Goal: Task Accomplishment & Management: Complete application form

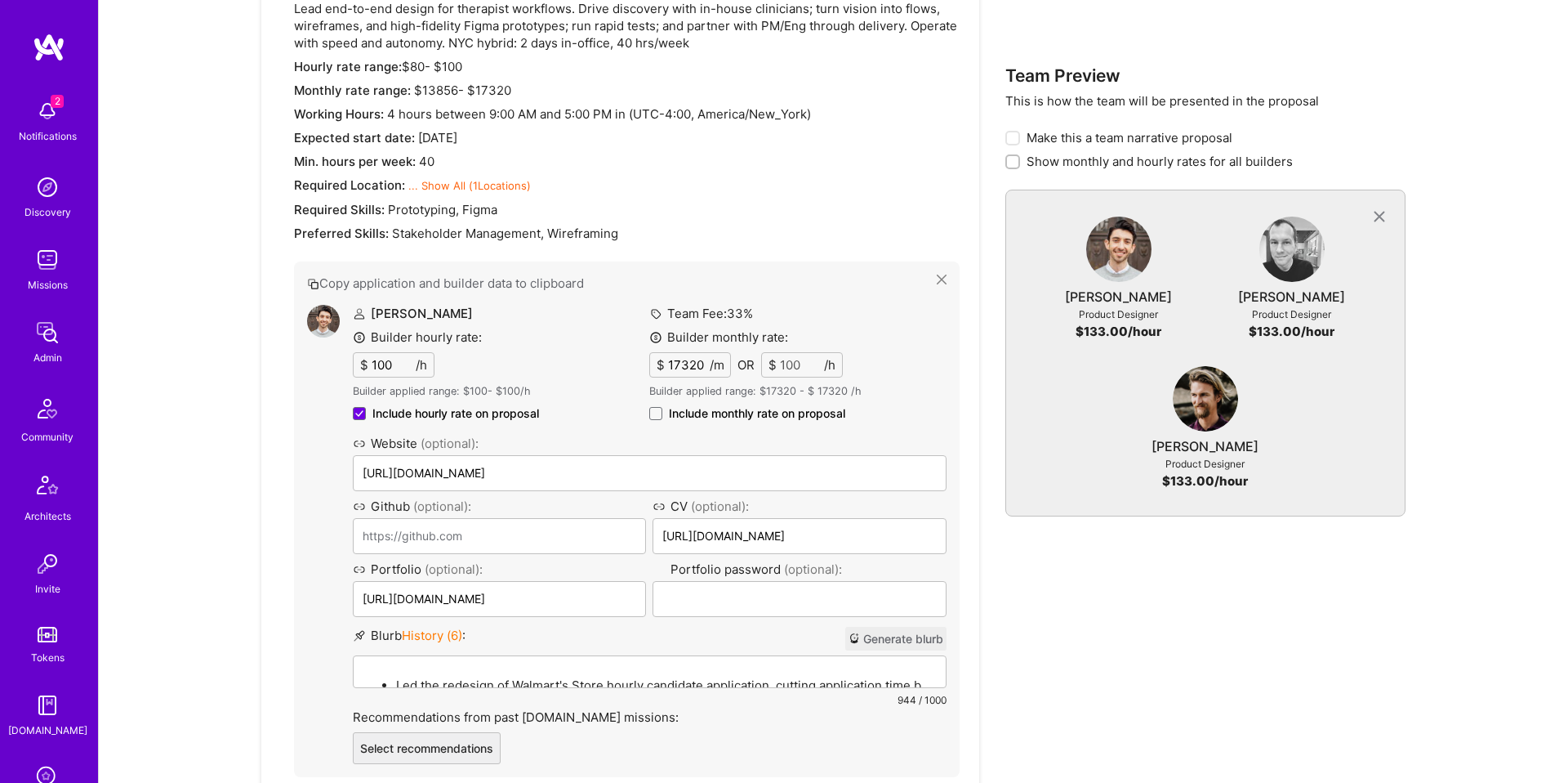
scroll to position [786, 0]
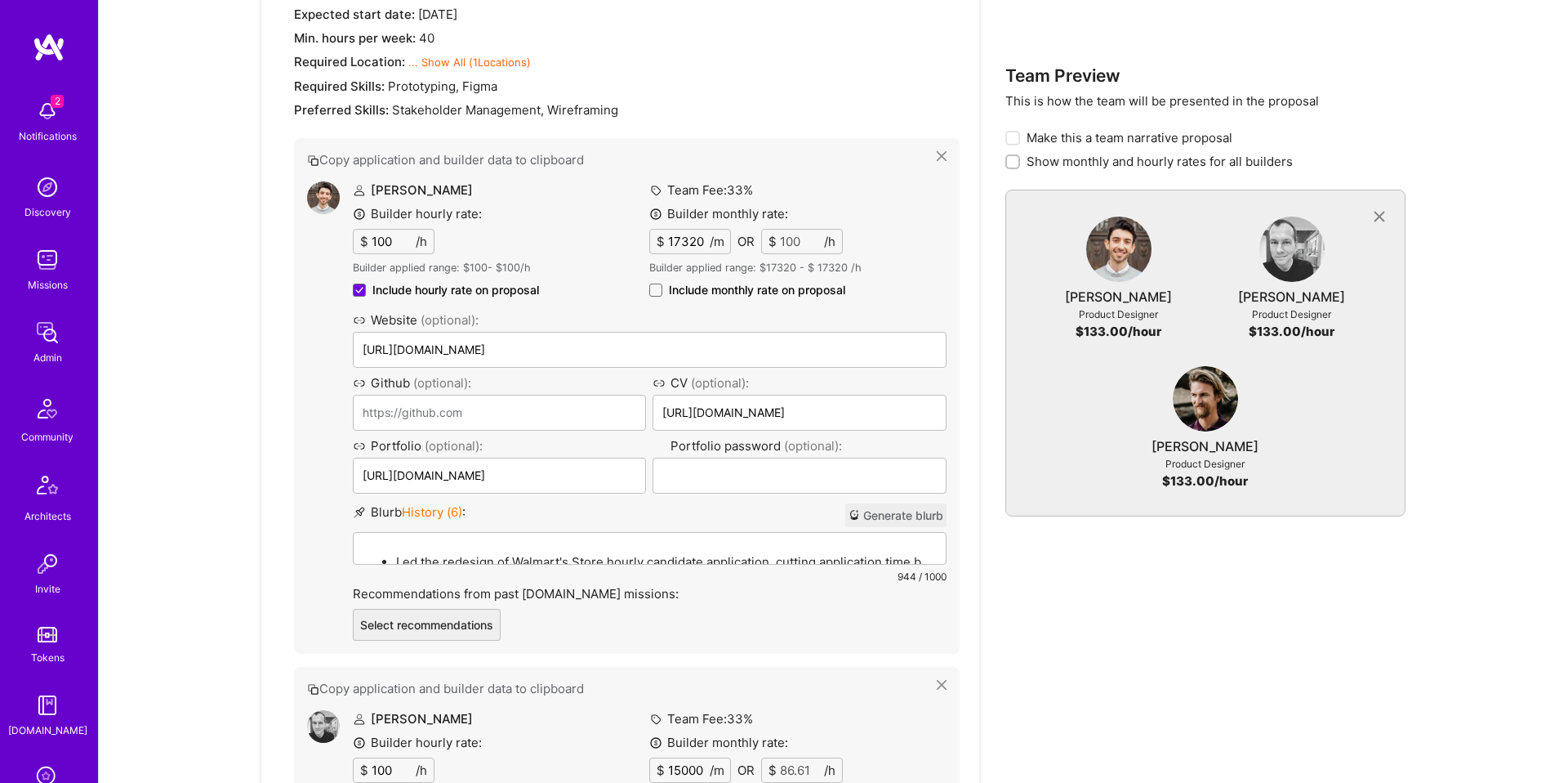
click at [574, 553] on p "Led the redesign of Walmart's Store hourly candidate application, cutting appli…" at bounding box center [665, 561] width 540 height 17
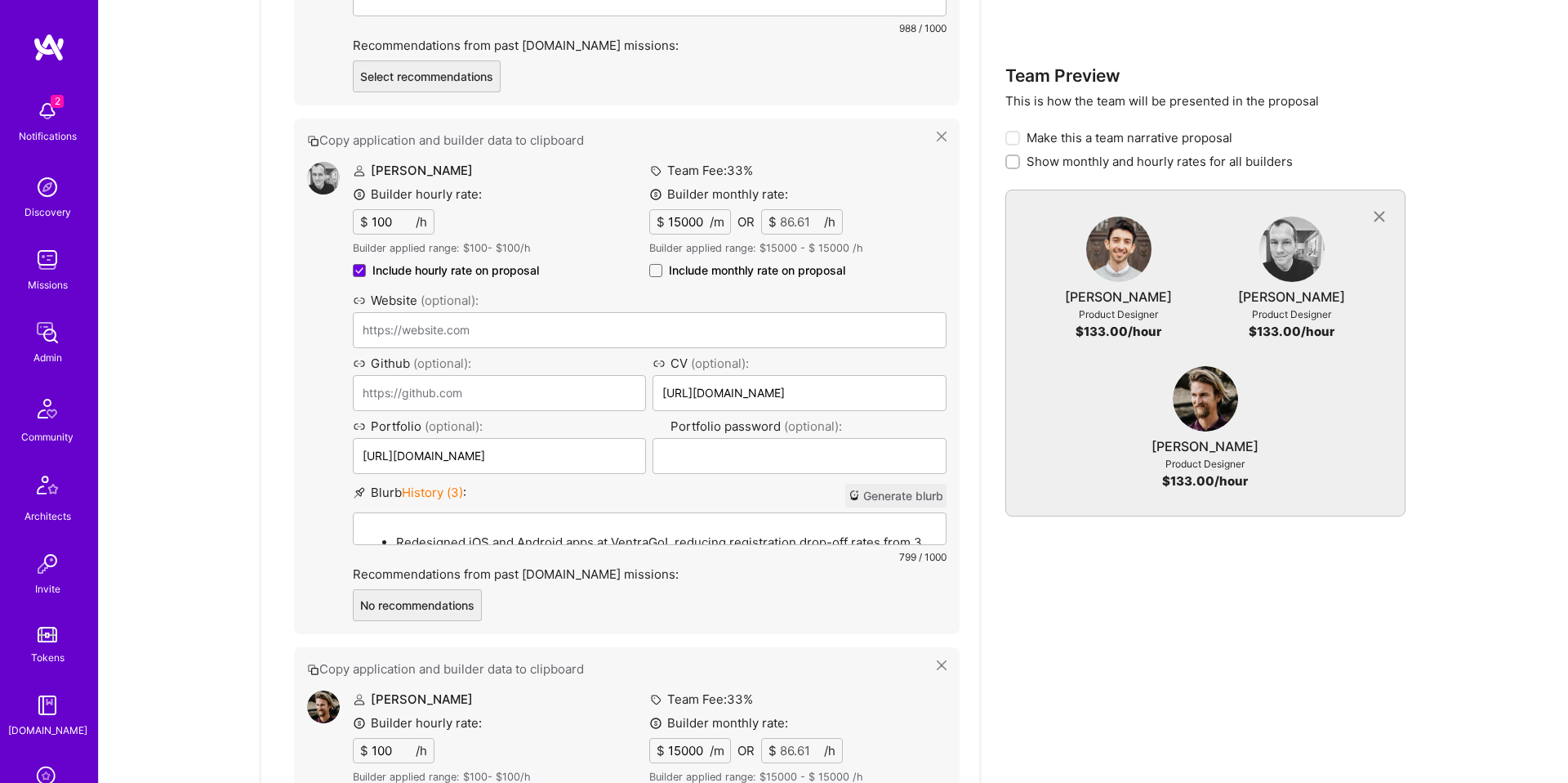
scroll to position [1352, 0]
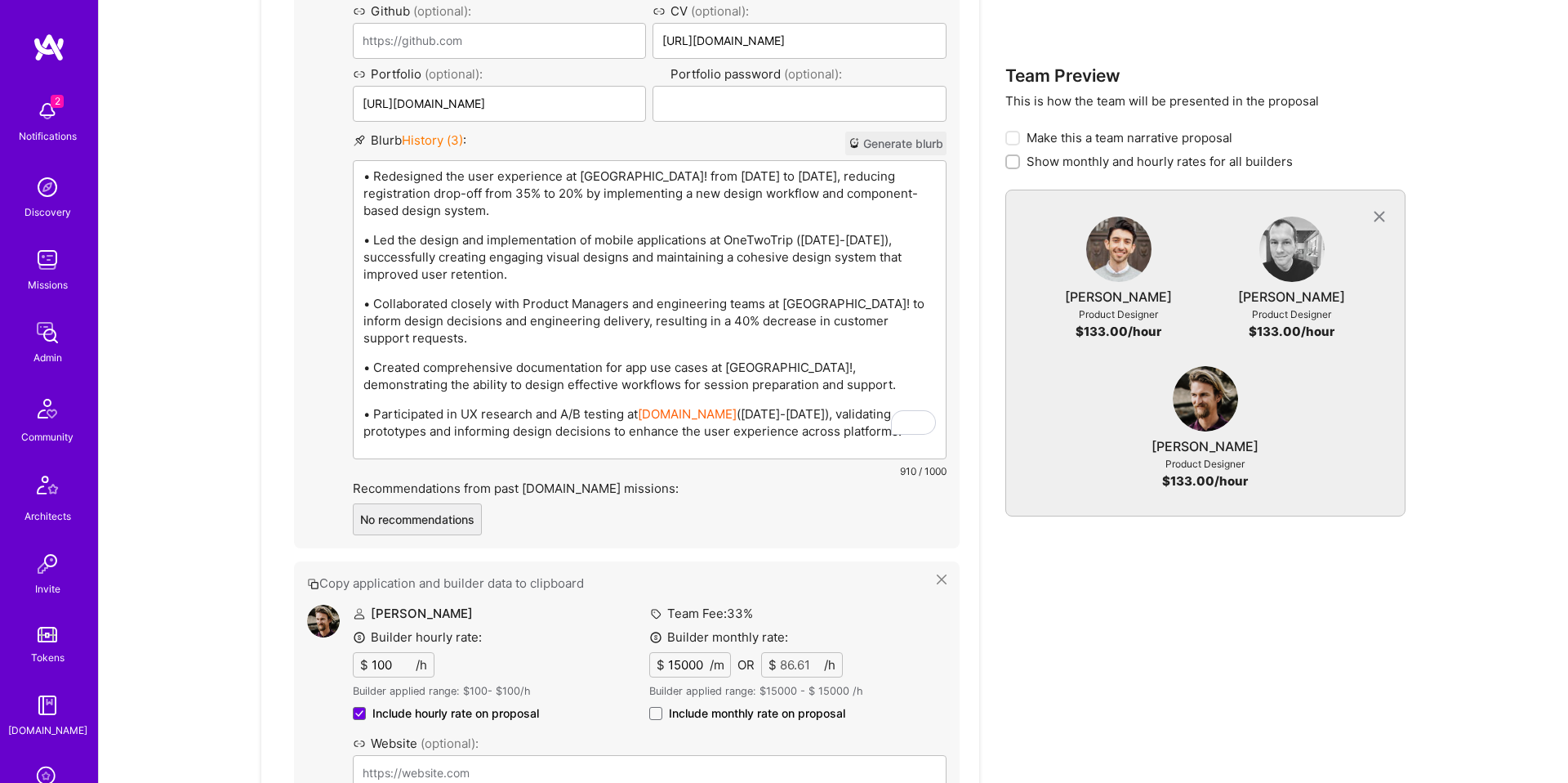
scroll to position [1687, 0]
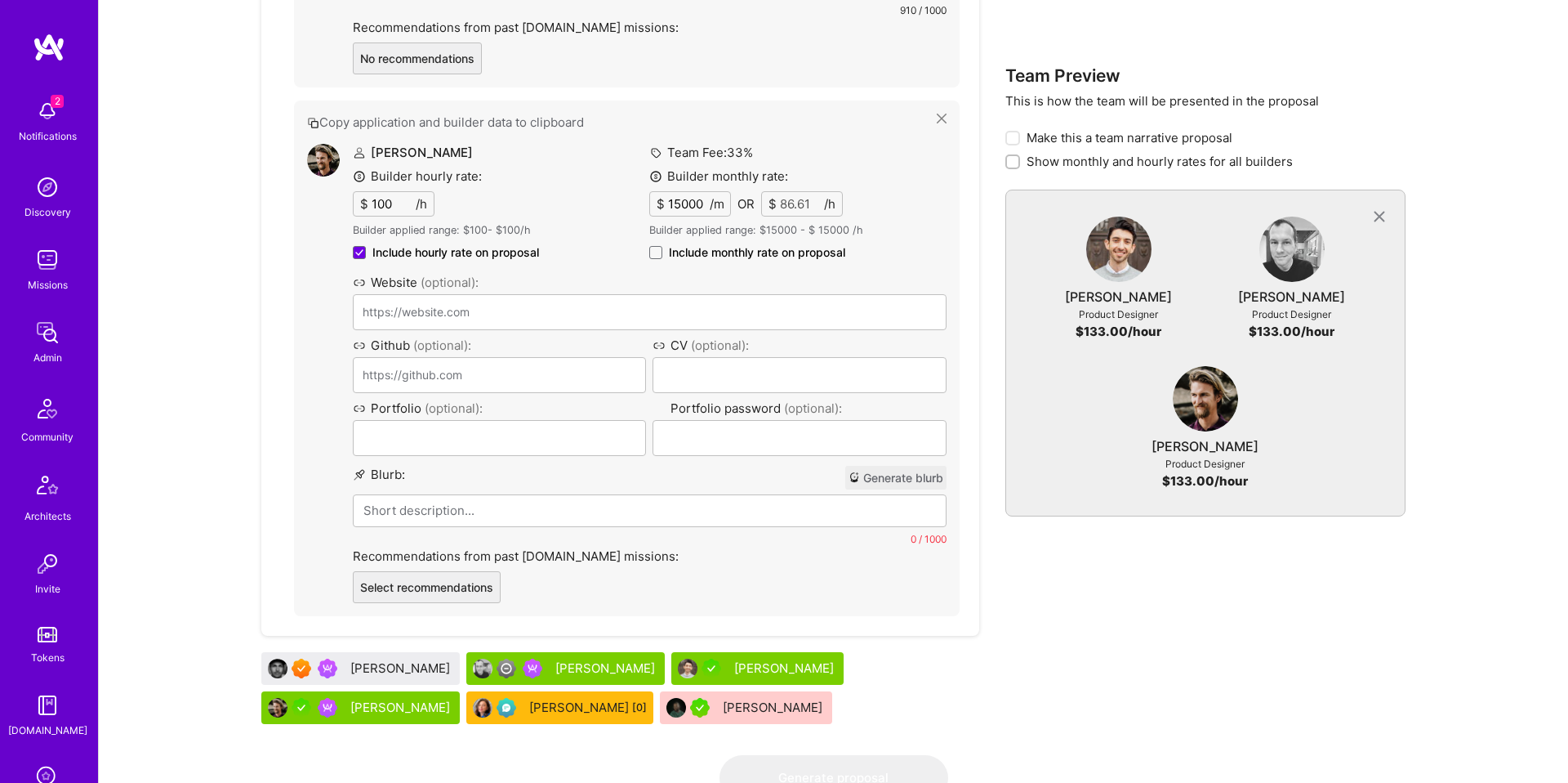
click at [514, 502] on p at bounding box center [649, 509] width 572 height 17
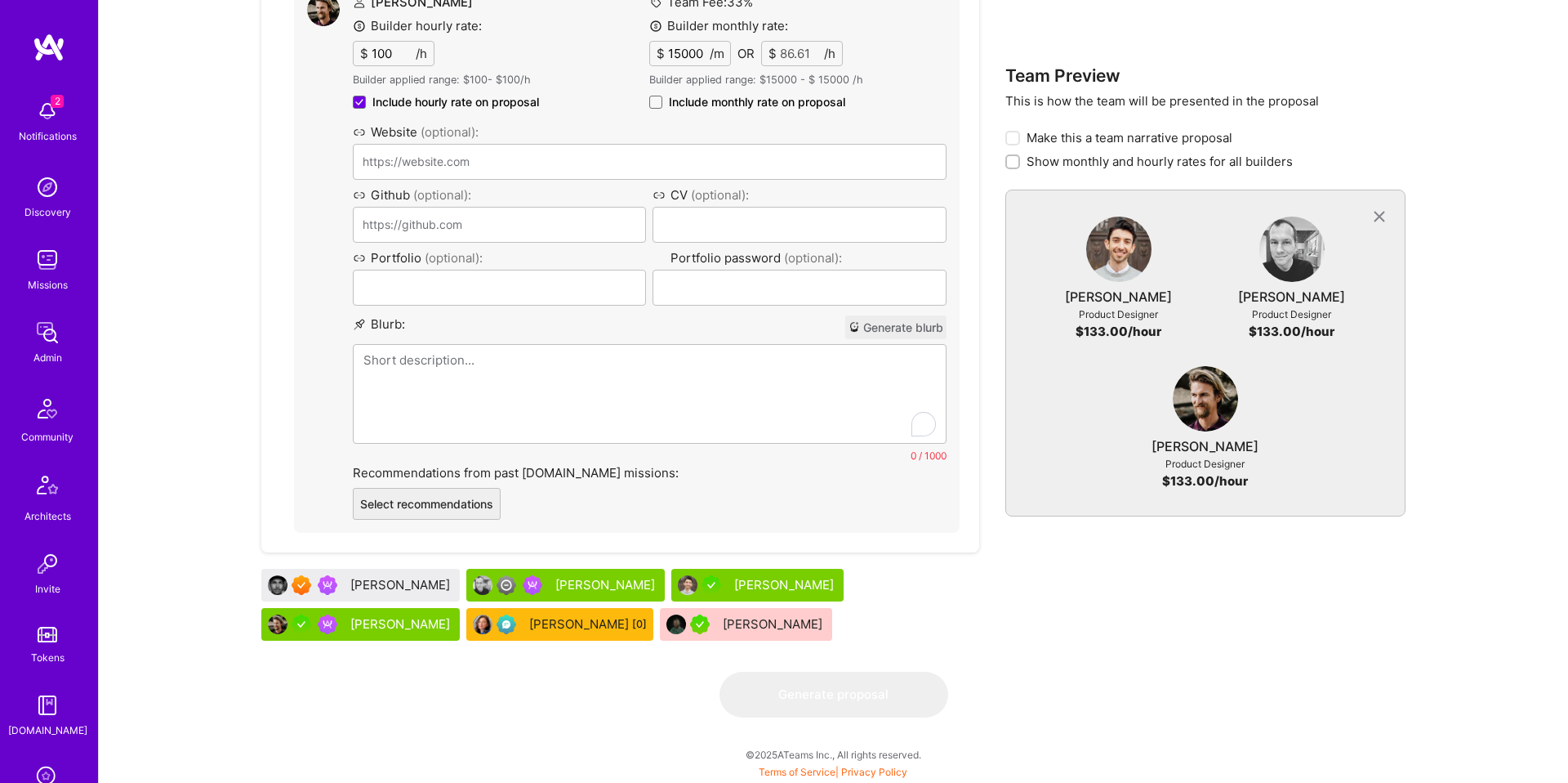
scroll to position [1898, 0]
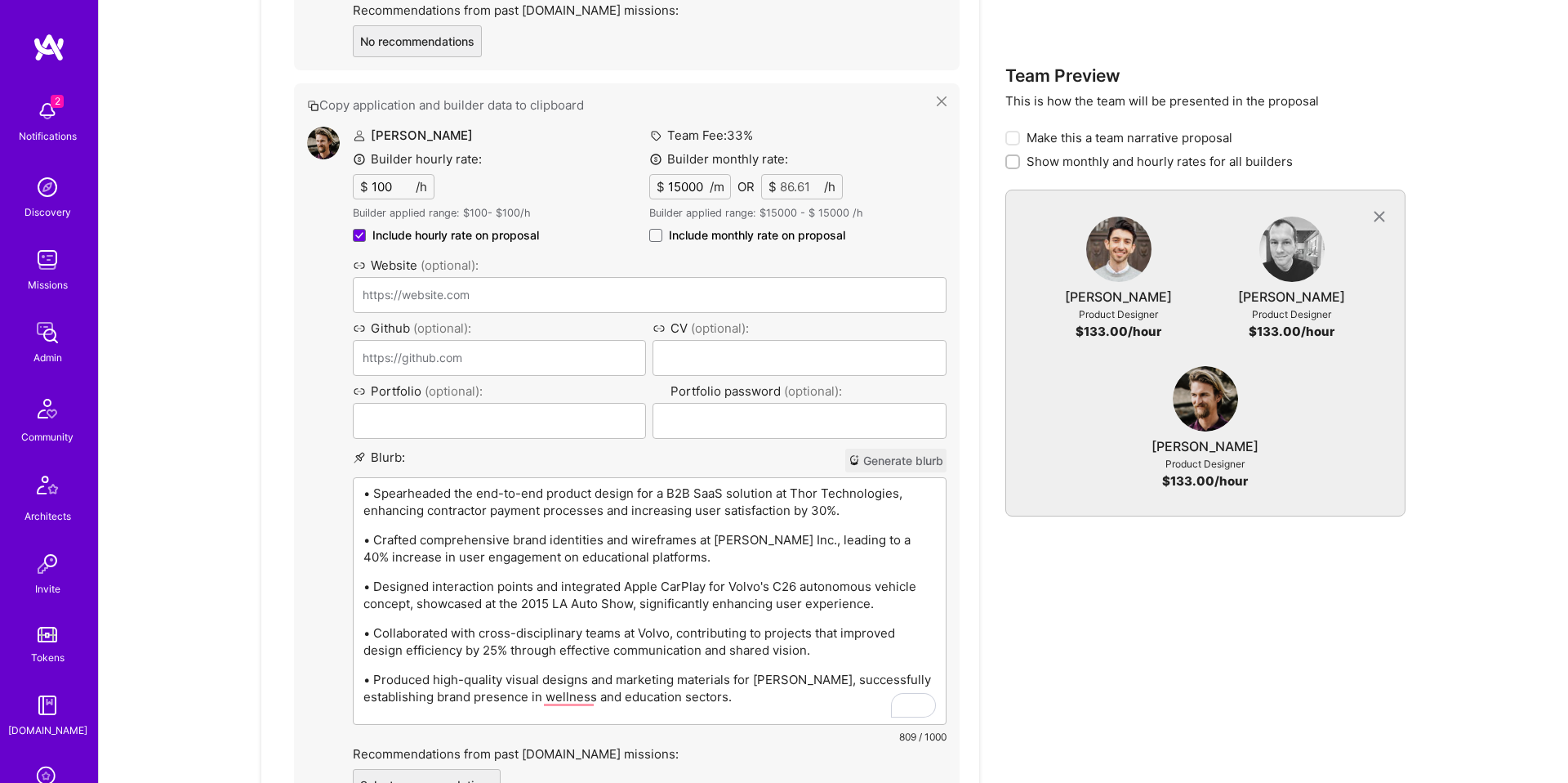
click at [655, 547] on p "• Crafted comprehensive brand identities and wireframes at [PERSON_NAME] Inc., …" at bounding box center [649, 548] width 572 height 35
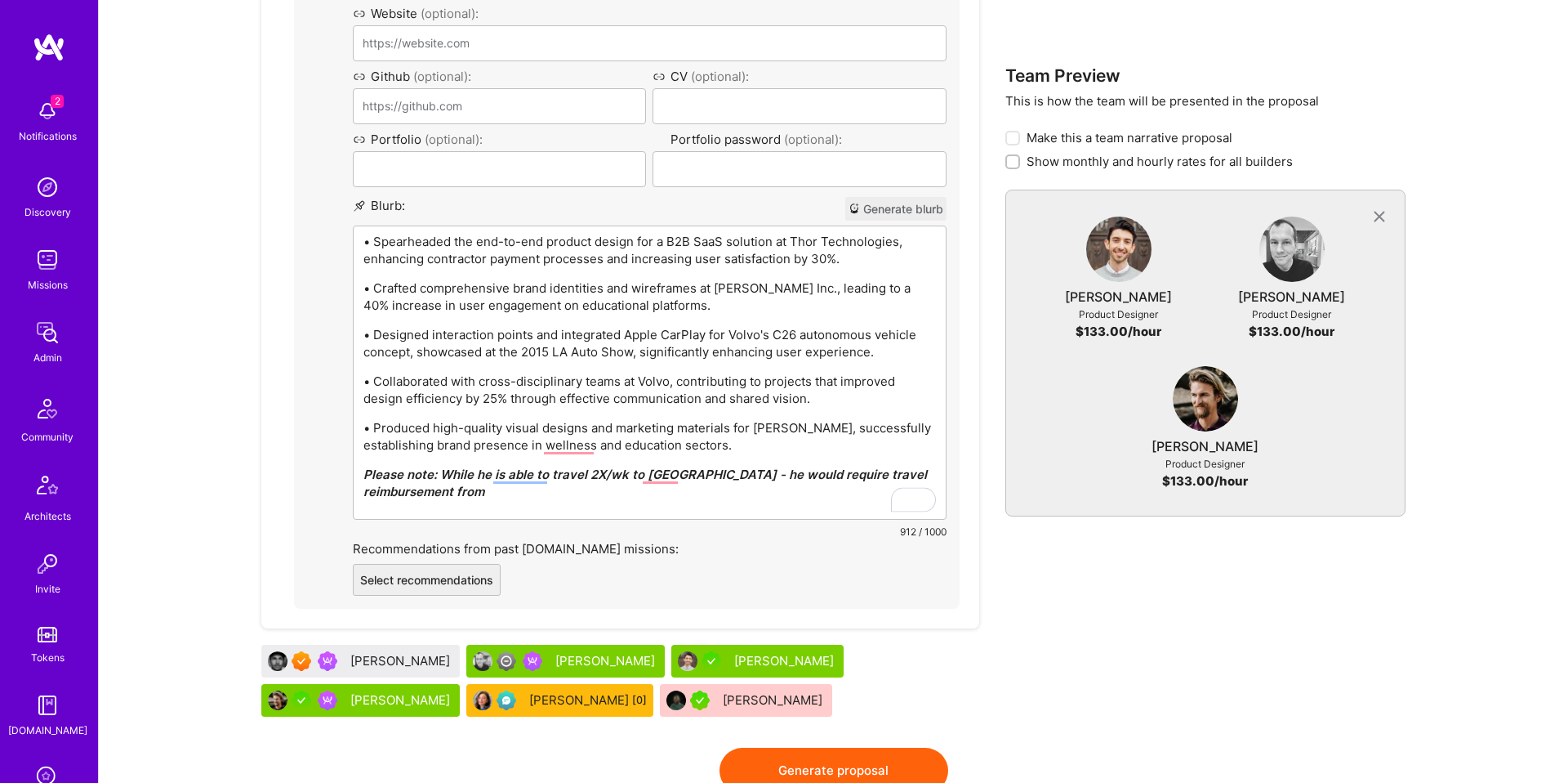
scroll to position [2149, 0]
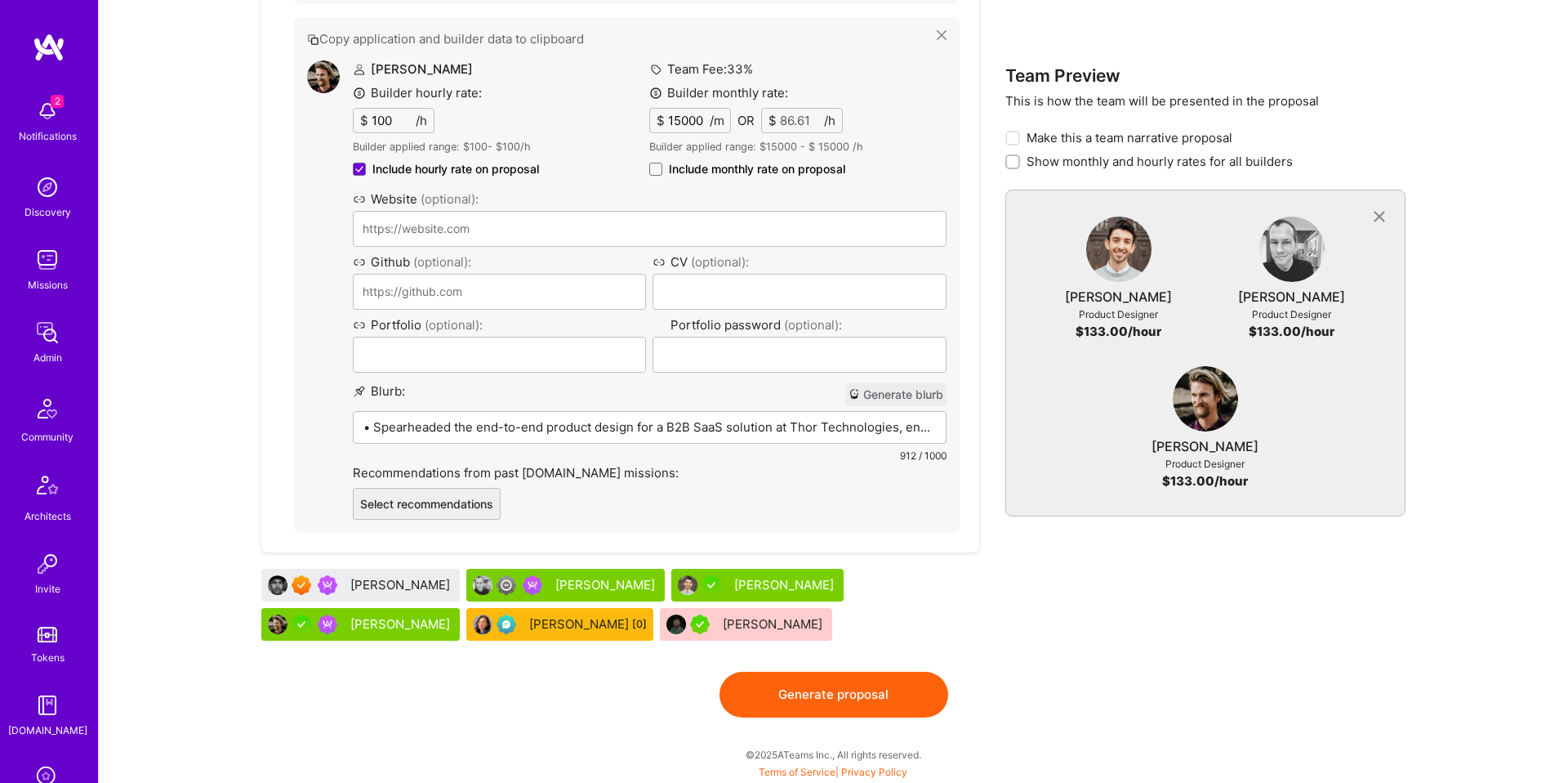
click at [402, 637] on div "[PERSON_NAME]" at bounding box center [360, 624] width 198 height 33
click at [413, 622] on div "[PERSON_NAME]" at bounding box center [402, 623] width 103 height 17
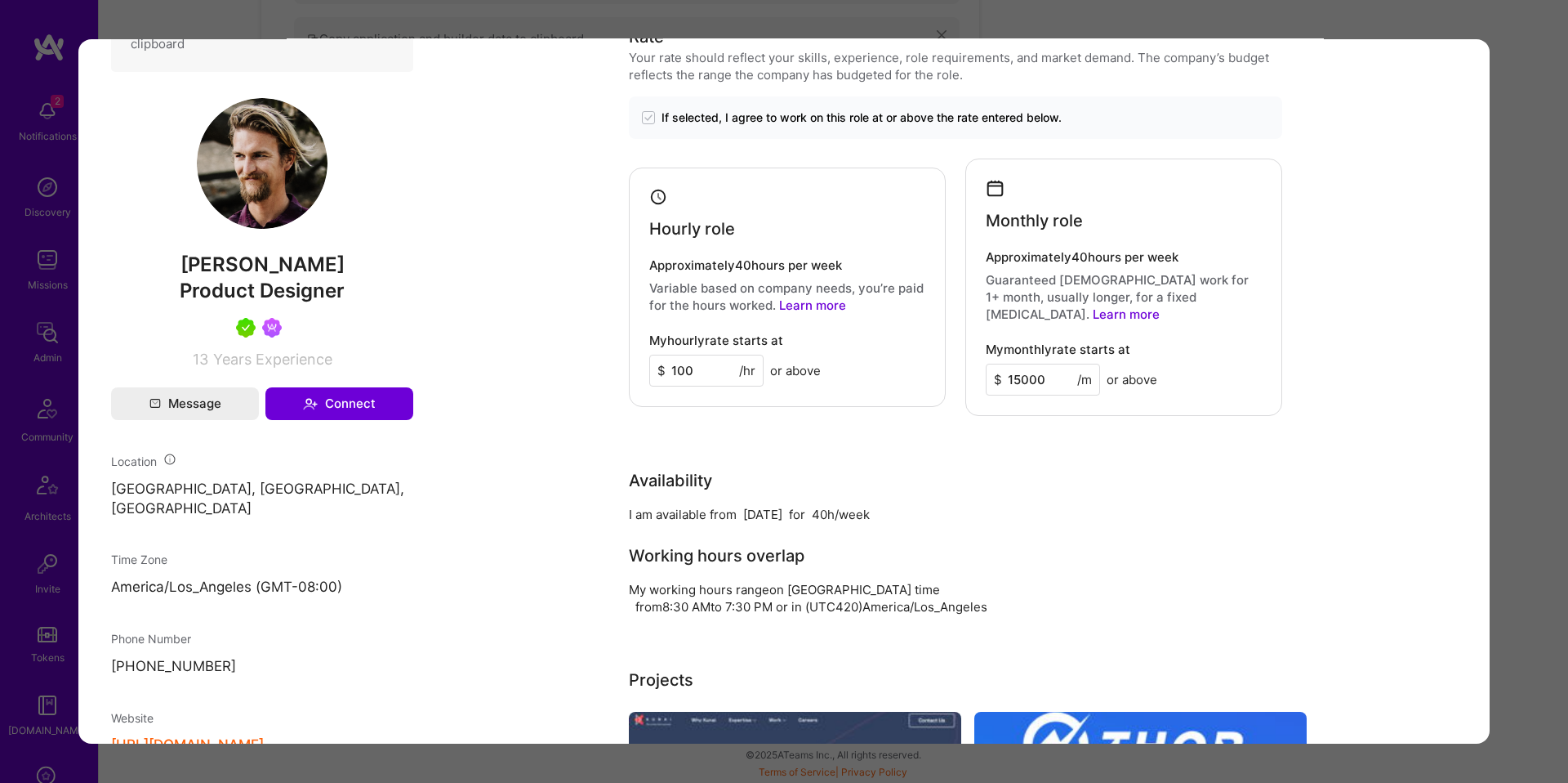
scroll to position [823, 0]
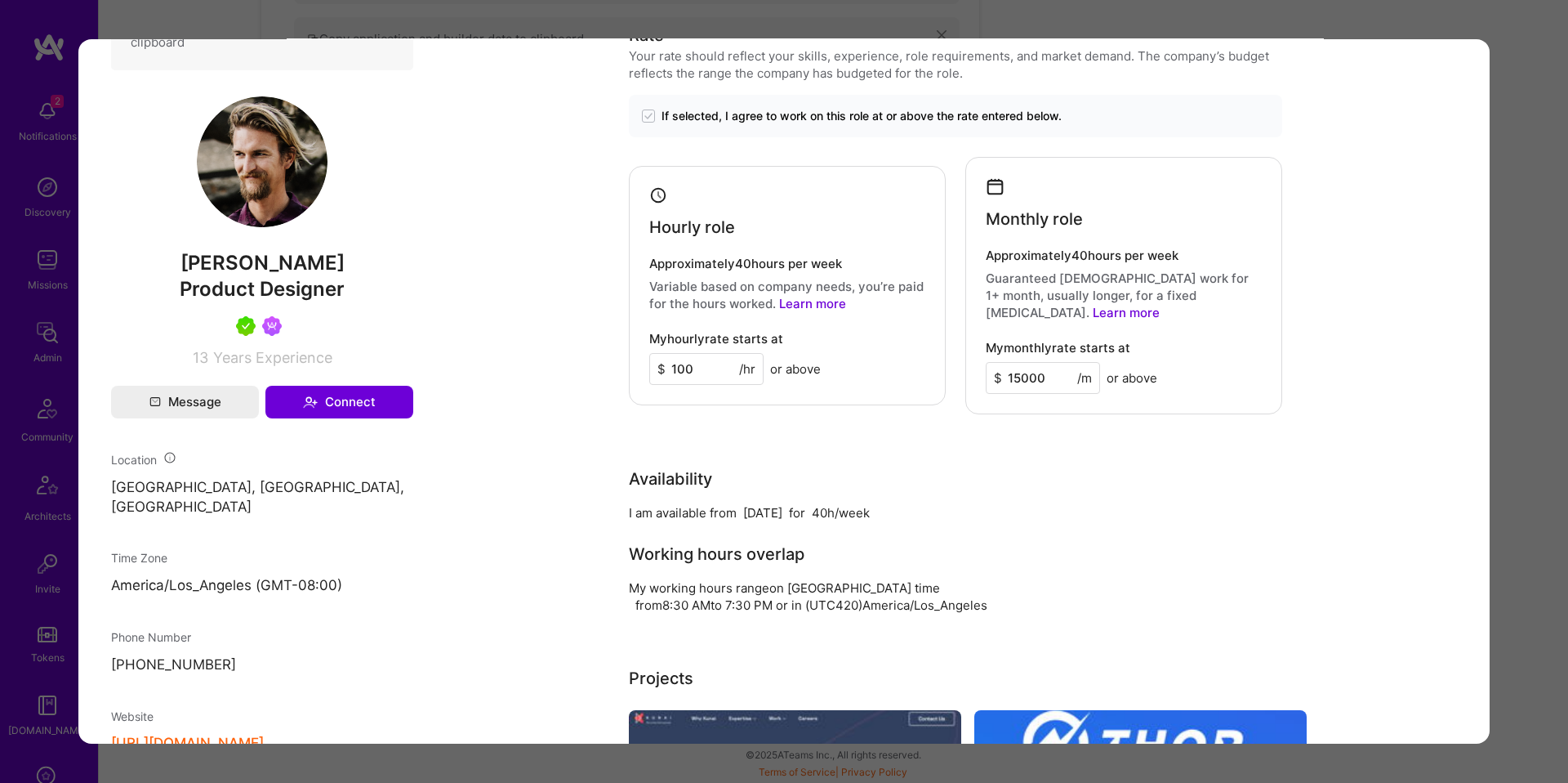
click at [68, 562] on div "Evaluation scores Expertise level Very good Interpersonal skills Excellent Engl…" at bounding box center [784, 391] width 1568 height 783
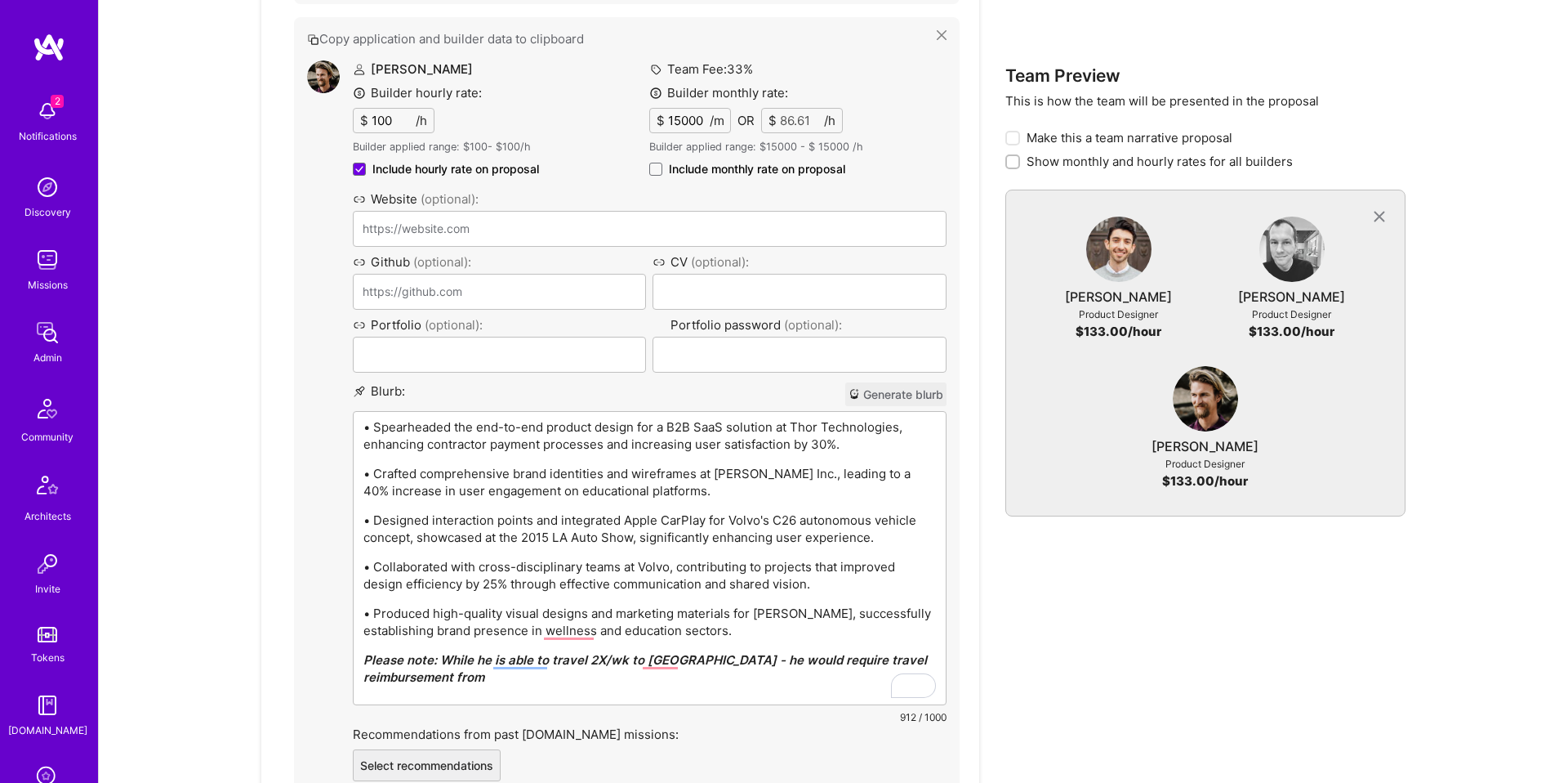
click at [636, 426] on p "• Spearheaded the end-to-end product design for a B2B SaaS solution at Thor Tec…" at bounding box center [649, 435] width 572 height 35
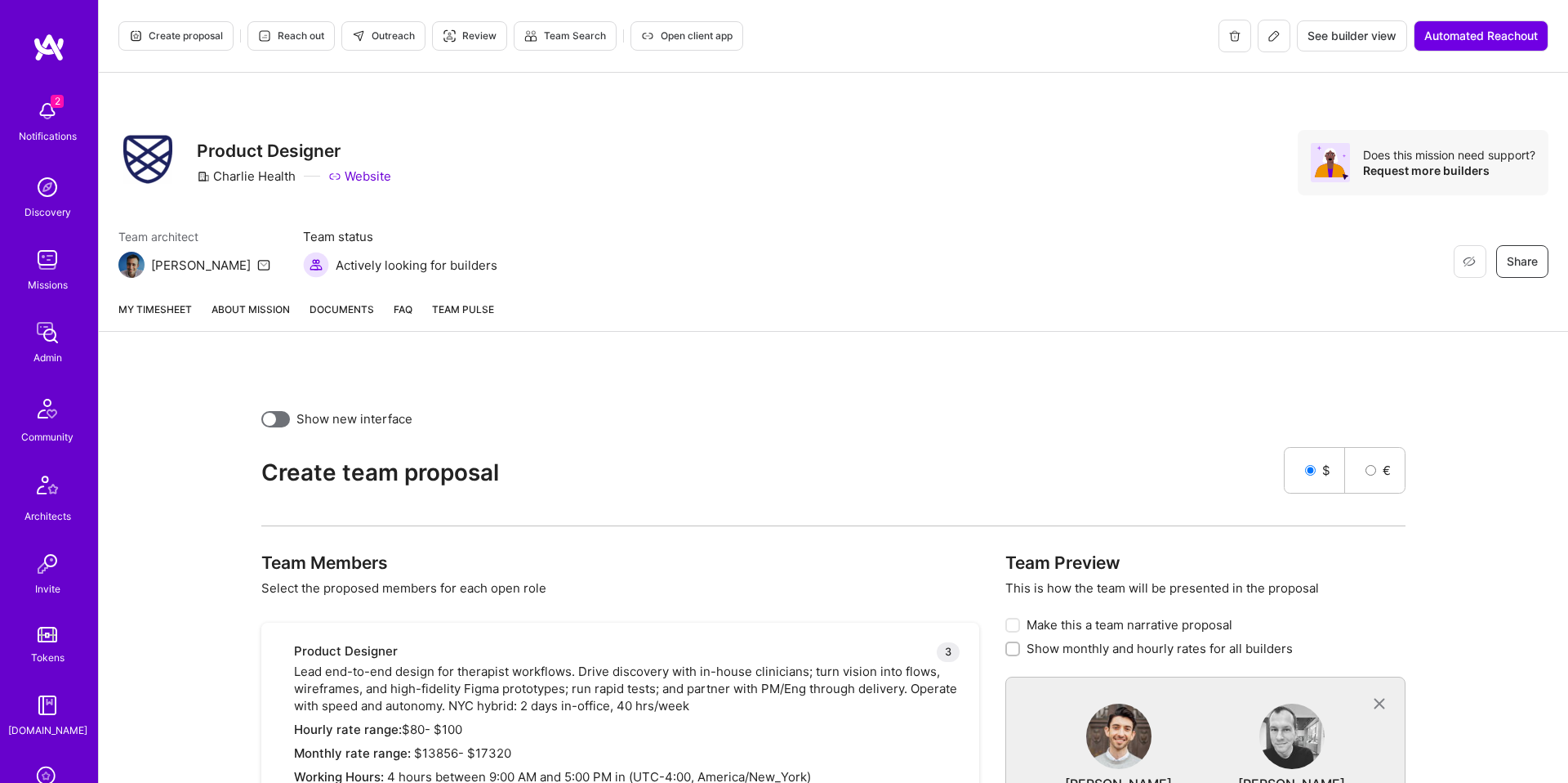
scroll to position [1964, 0]
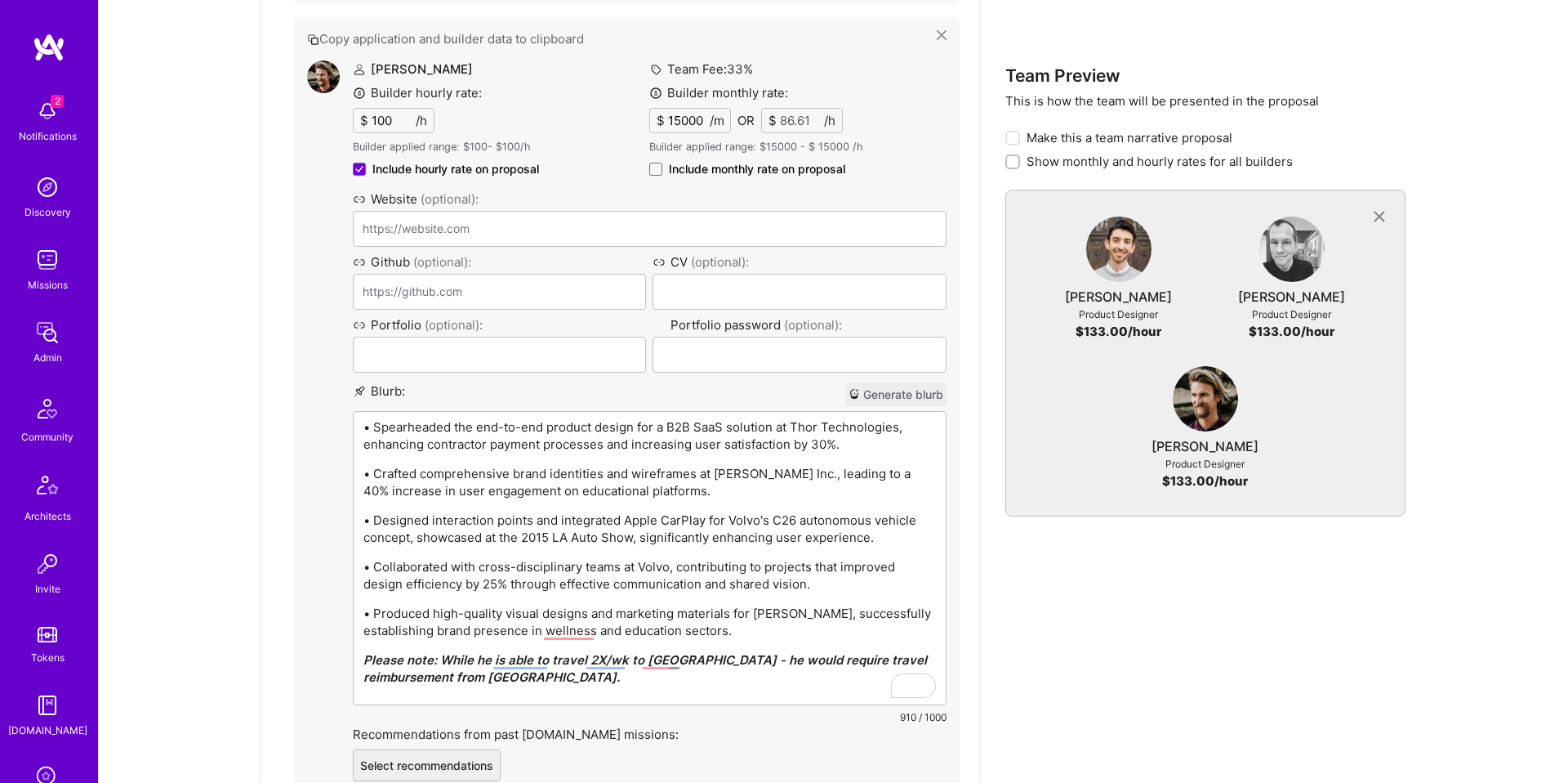
click at [816, 682] on p "Please note: While he is able to travel 2X/wk to [GEOGRAPHIC_DATA] - he would r…" at bounding box center [649, 667] width 572 height 35
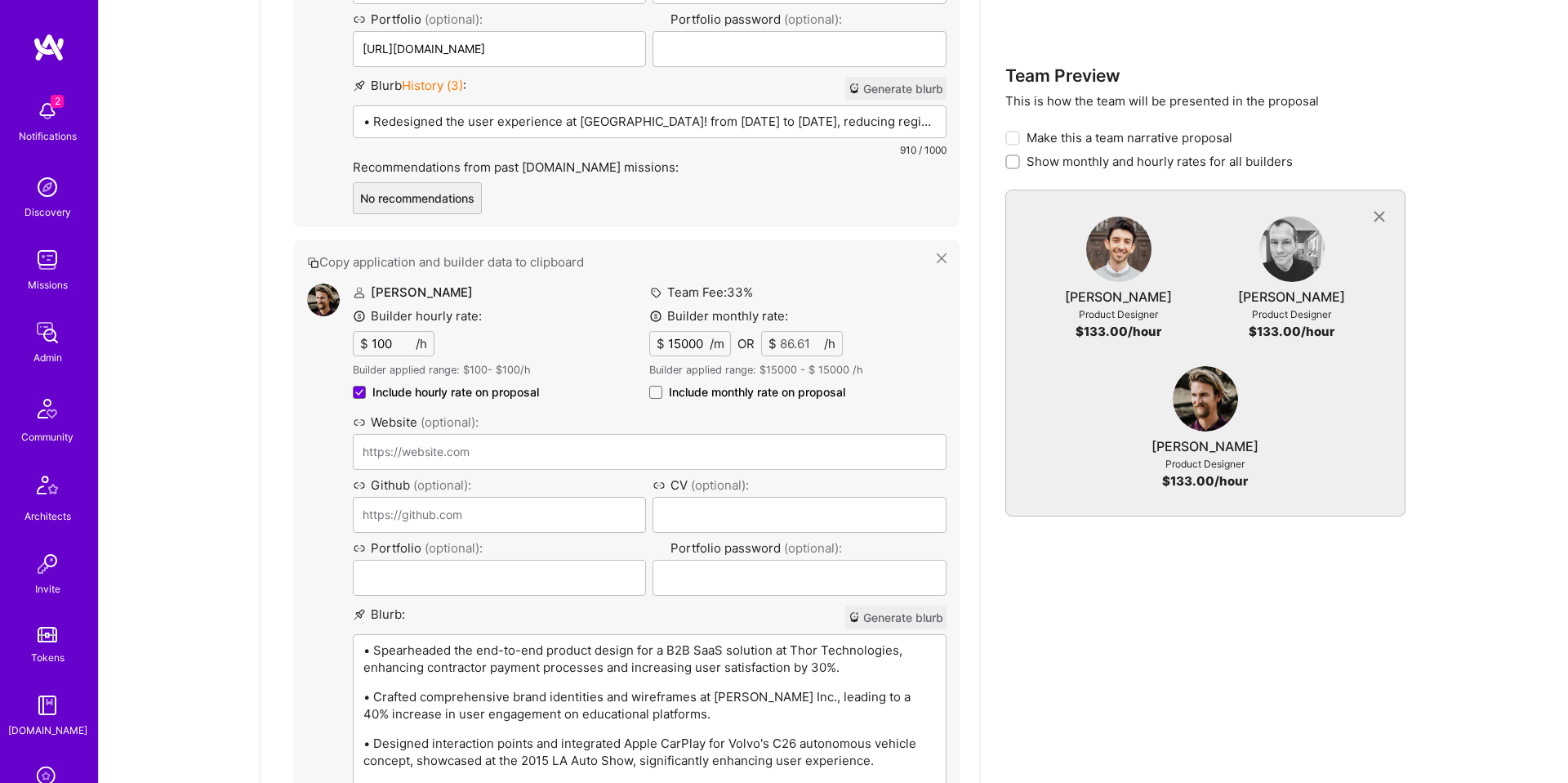
scroll to position [1740, 0]
click at [756, 390] on span "Include monthly rate on proposal" at bounding box center [757, 393] width 177 height 17
click at [0, 0] on input "Include monthly rate on proposal" at bounding box center [0, 0] width 0 height 0
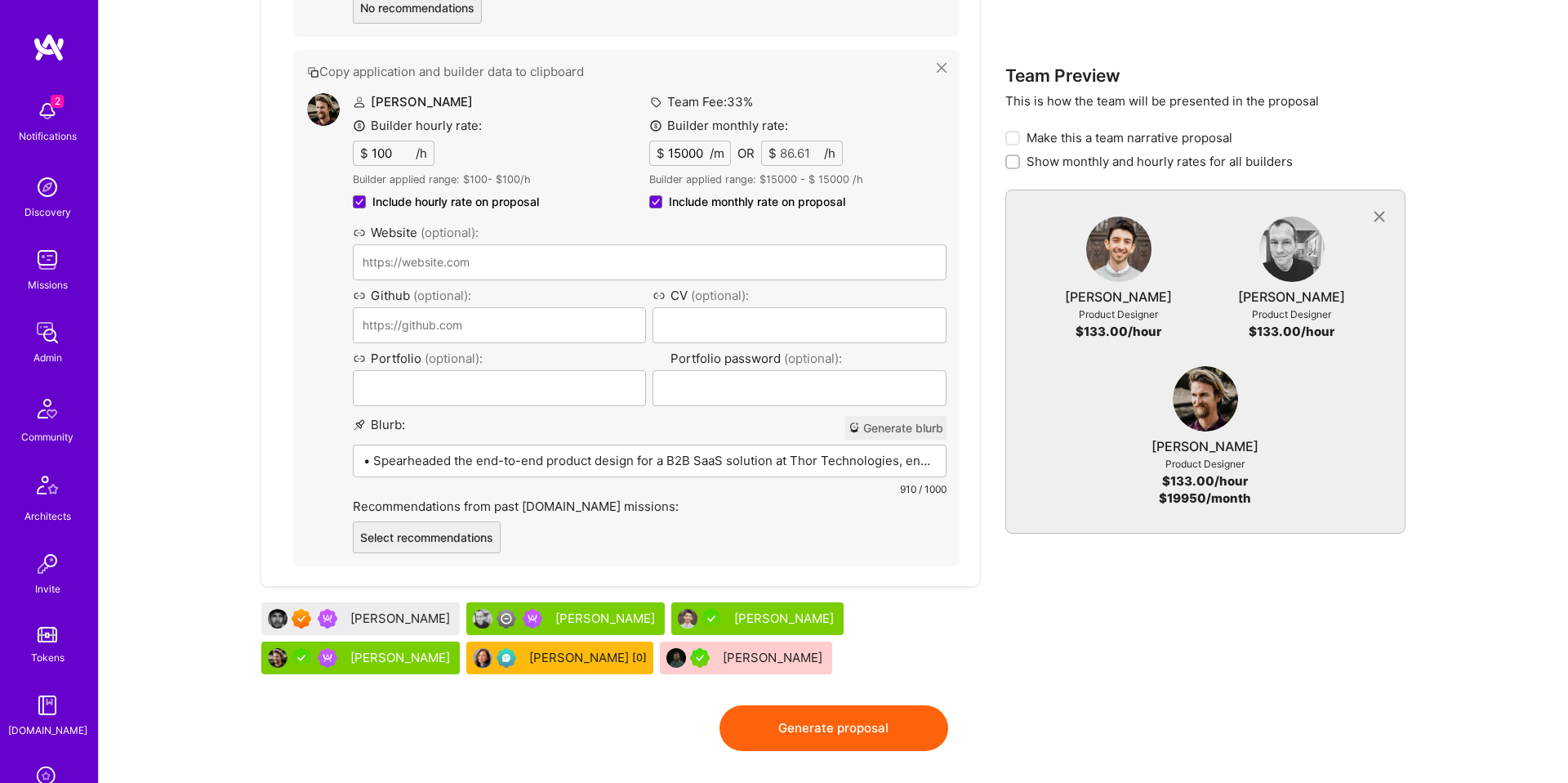
scroll to position [1965, 0]
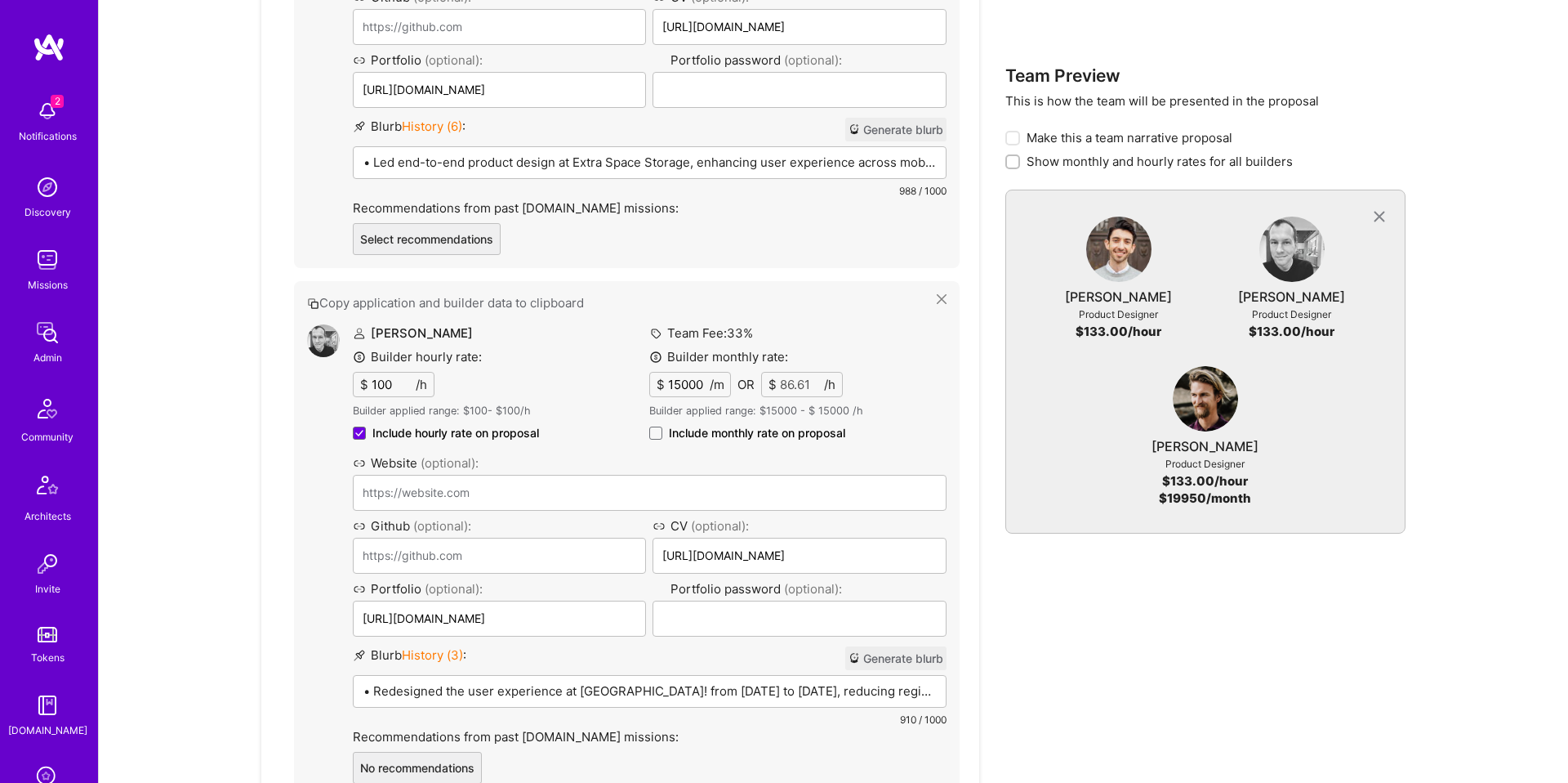
click at [808, 425] on span "Include monthly rate on proposal" at bounding box center [757, 432] width 177 height 17
click at [0, 0] on input "Include monthly rate on proposal" at bounding box center [0, 0] width 0 height 0
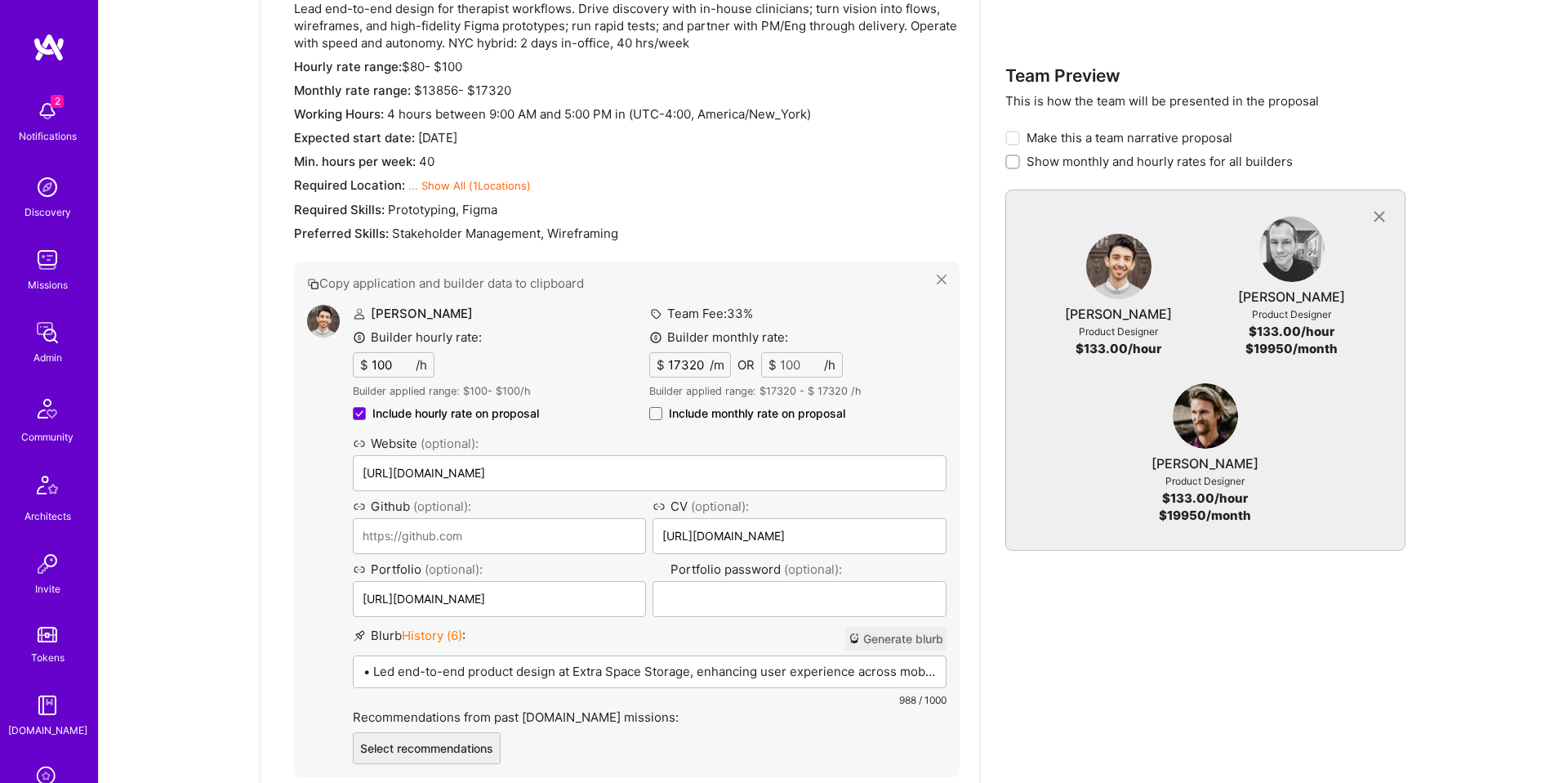
scroll to position [563, 0]
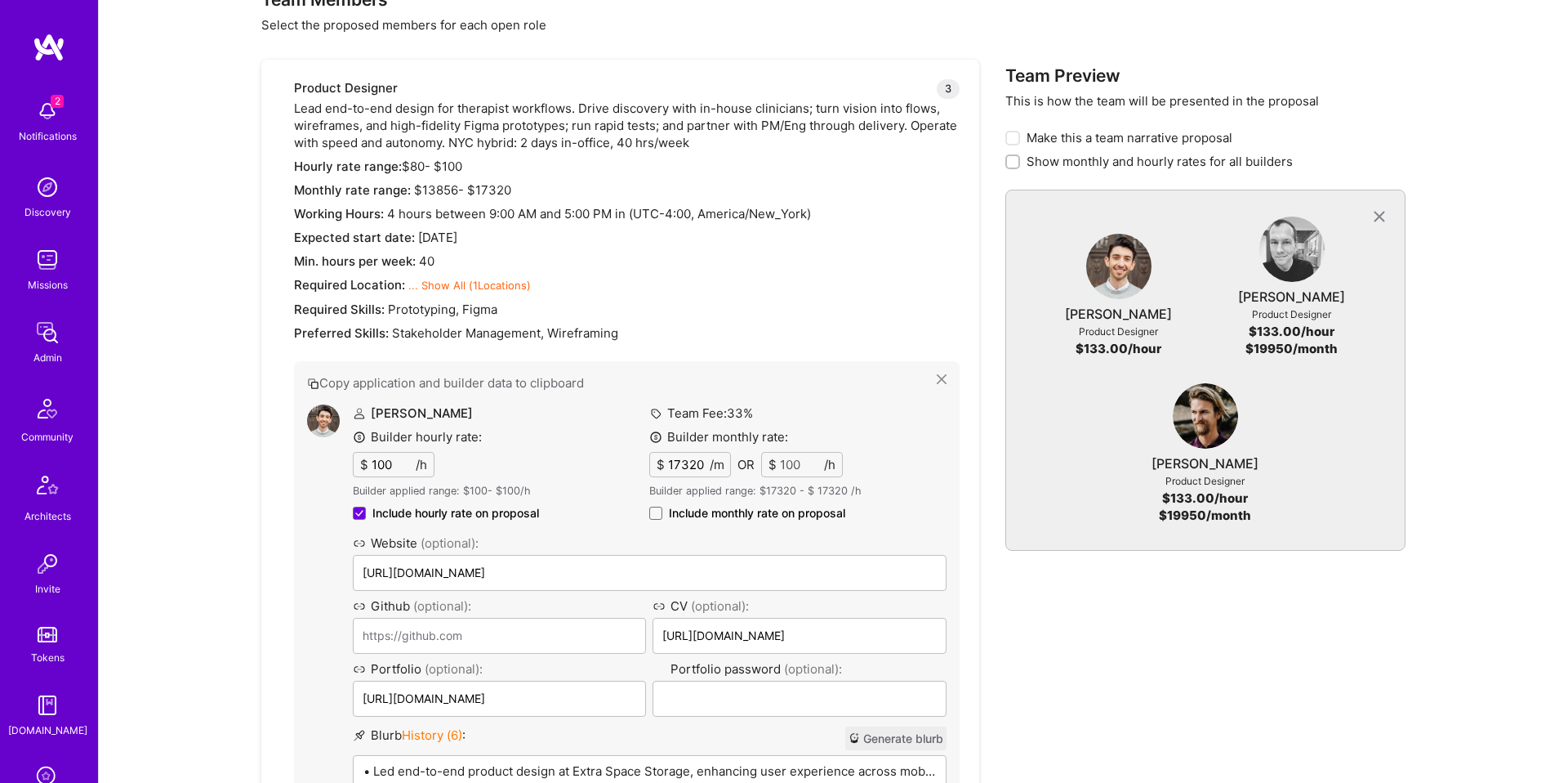
click at [821, 513] on span "Include monthly rate on proposal" at bounding box center [757, 512] width 177 height 17
click at [0, 0] on input "Include monthly rate on proposal" at bounding box center [0, 0] width 0 height 0
checkbox input "true"
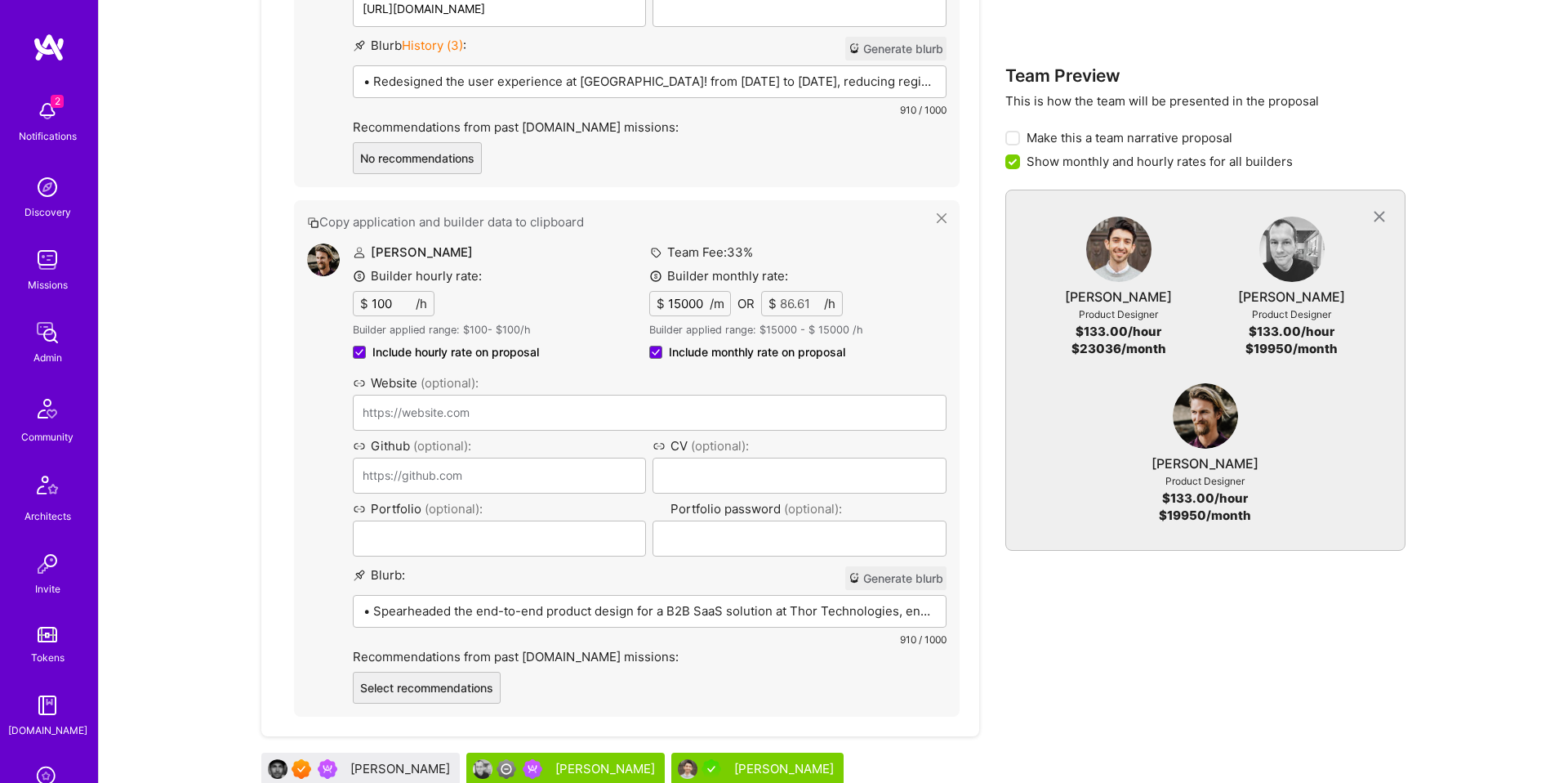
scroll to position [1800, 0]
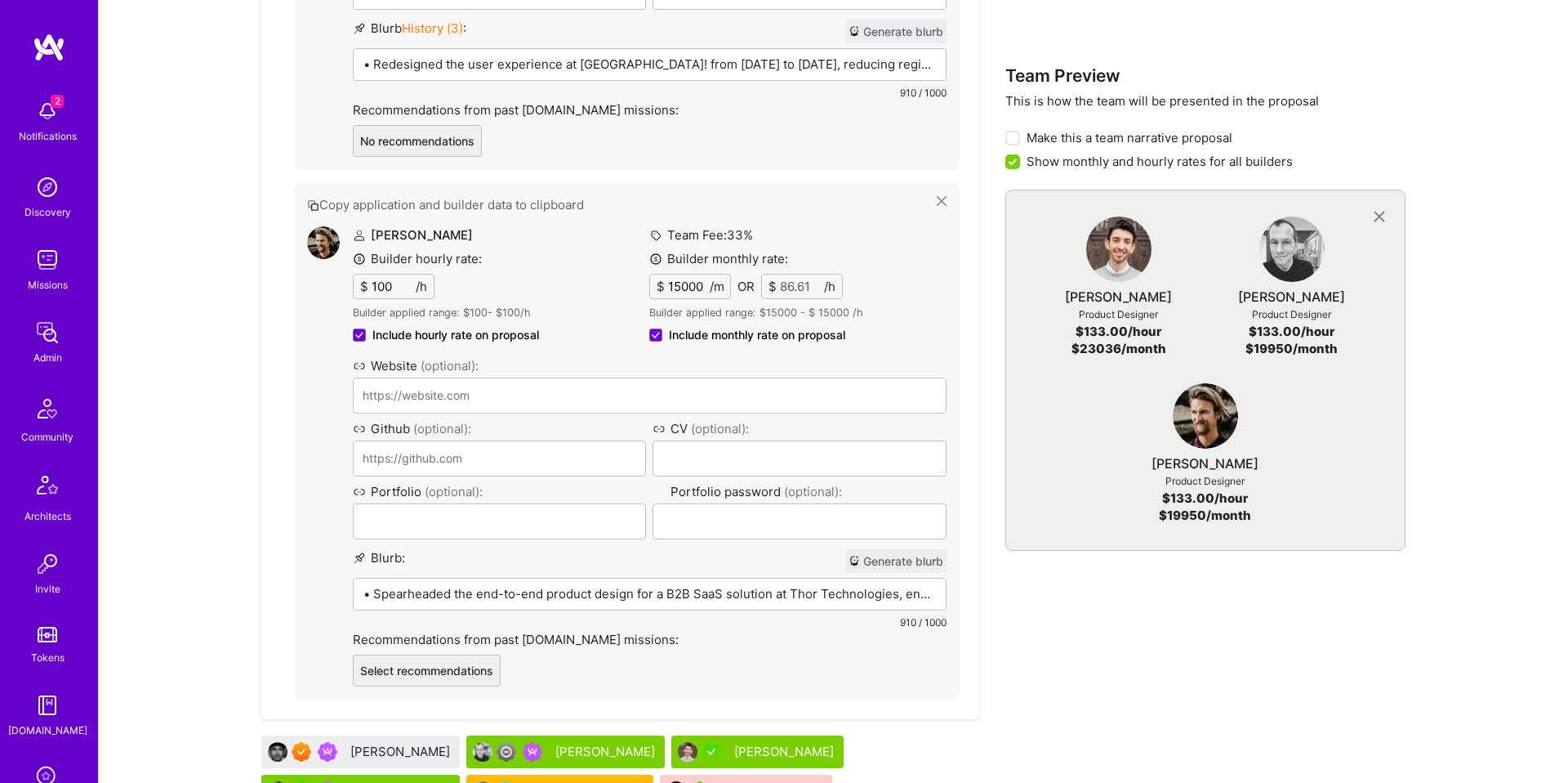
click at [908, 598] on p "• Spearheaded the end-to-end product design for a B2B SaaS solution at Thor Tec…" at bounding box center [649, 592] width 572 height 17
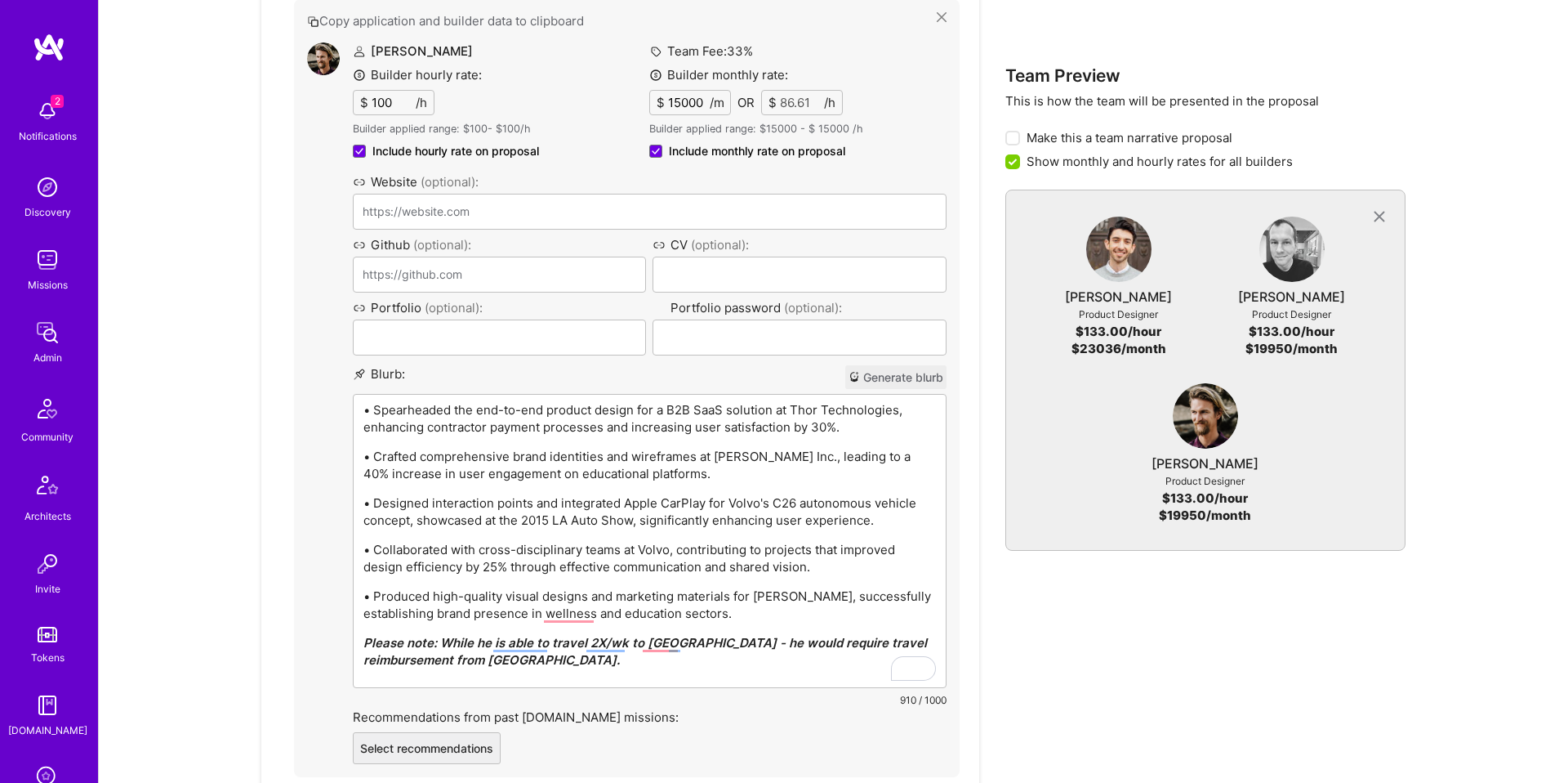
scroll to position [1986, 0]
click at [802, 652] on p "Please note: While he is able to travel 2X/wk to [GEOGRAPHIC_DATA] - he would r…" at bounding box center [649, 649] width 572 height 35
click at [811, 665] on p "Please note: While he is able to travel 2X/wk to [GEOGRAPHIC_DATA] - he would r…" at bounding box center [649, 649] width 572 height 35
click at [789, 674] on div "• Spearheaded the end-to-end product design for a B2B SaaS solution at Thor Tec…" at bounding box center [649, 539] width 592 height 292
click at [808, 618] on p "• Produced high-quality visual designs and marketing materials for [PERSON_NAME…" at bounding box center [649, 602] width 572 height 35
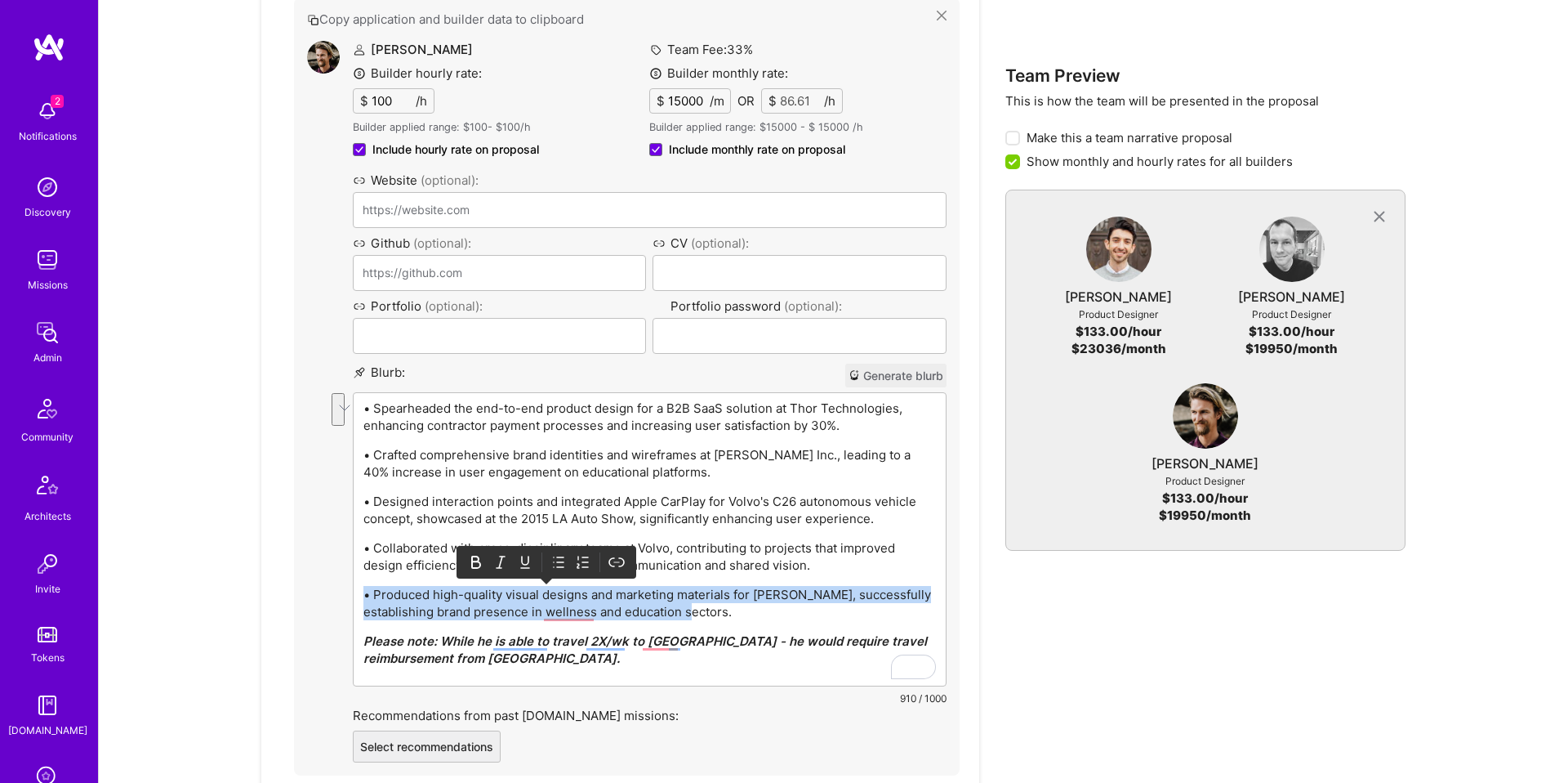
copy p "• Produced high-quality visual designs and marketing materials for [PERSON_NAME…"
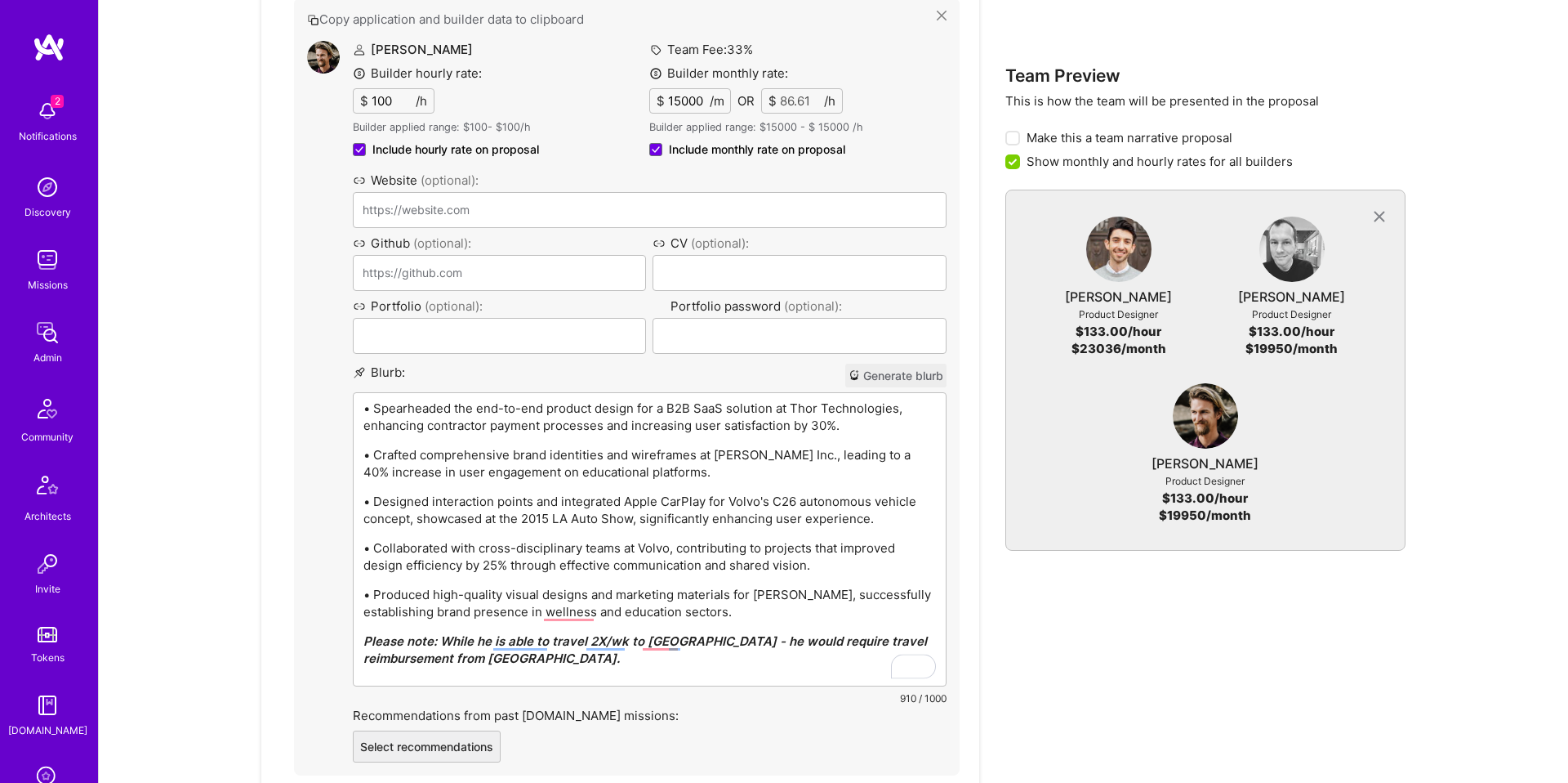
click at [784, 590] on p "• Produced high-quality visual designs and marketing materials for [PERSON_NAME…" at bounding box center [649, 602] width 572 height 35
click at [663, 548] on p "• Collaborated with cross-disciplinary teams at Volvo, contributing to projects…" at bounding box center [649, 556] width 572 height 35
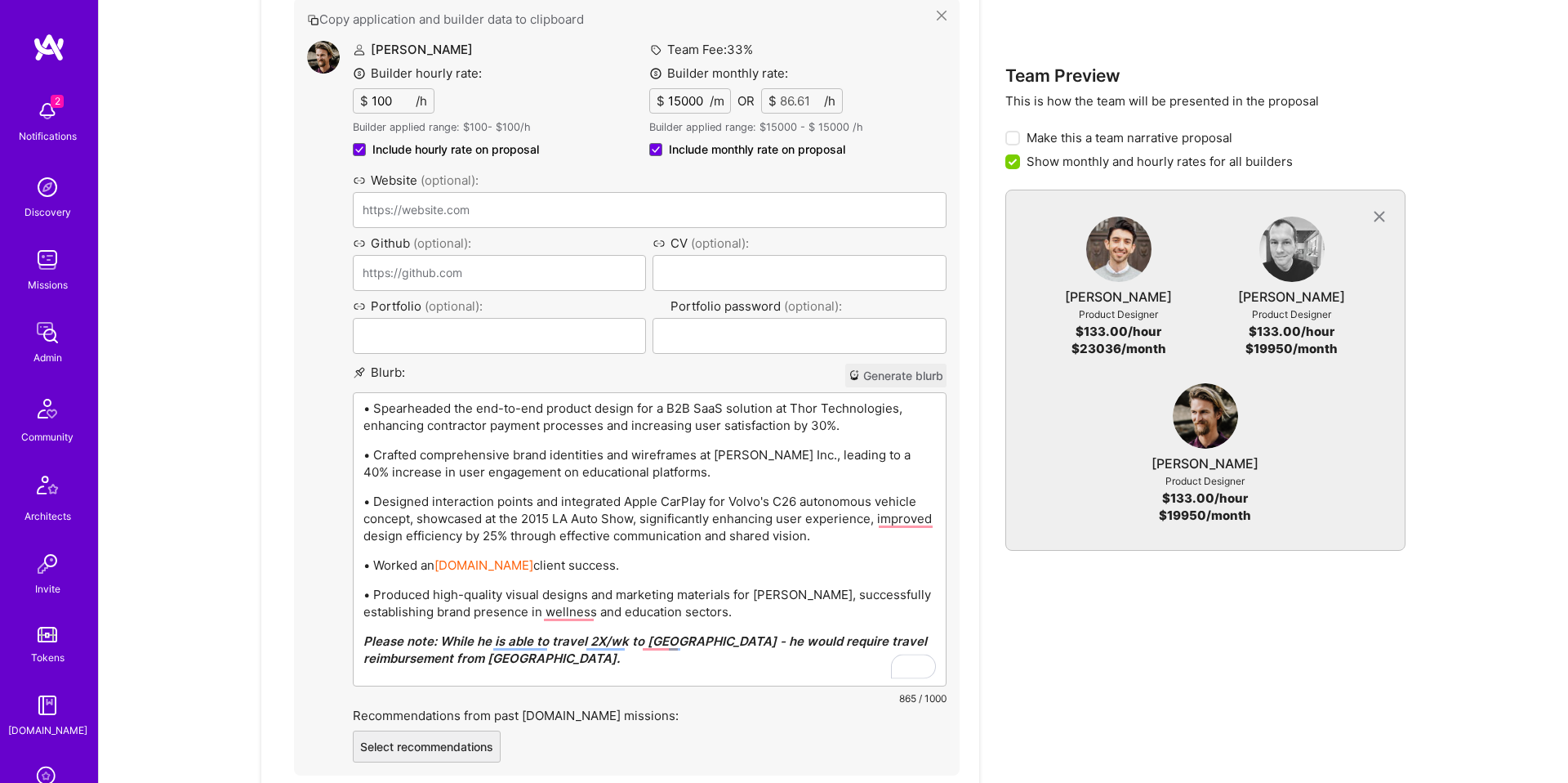
scroll to position [1967, 0]
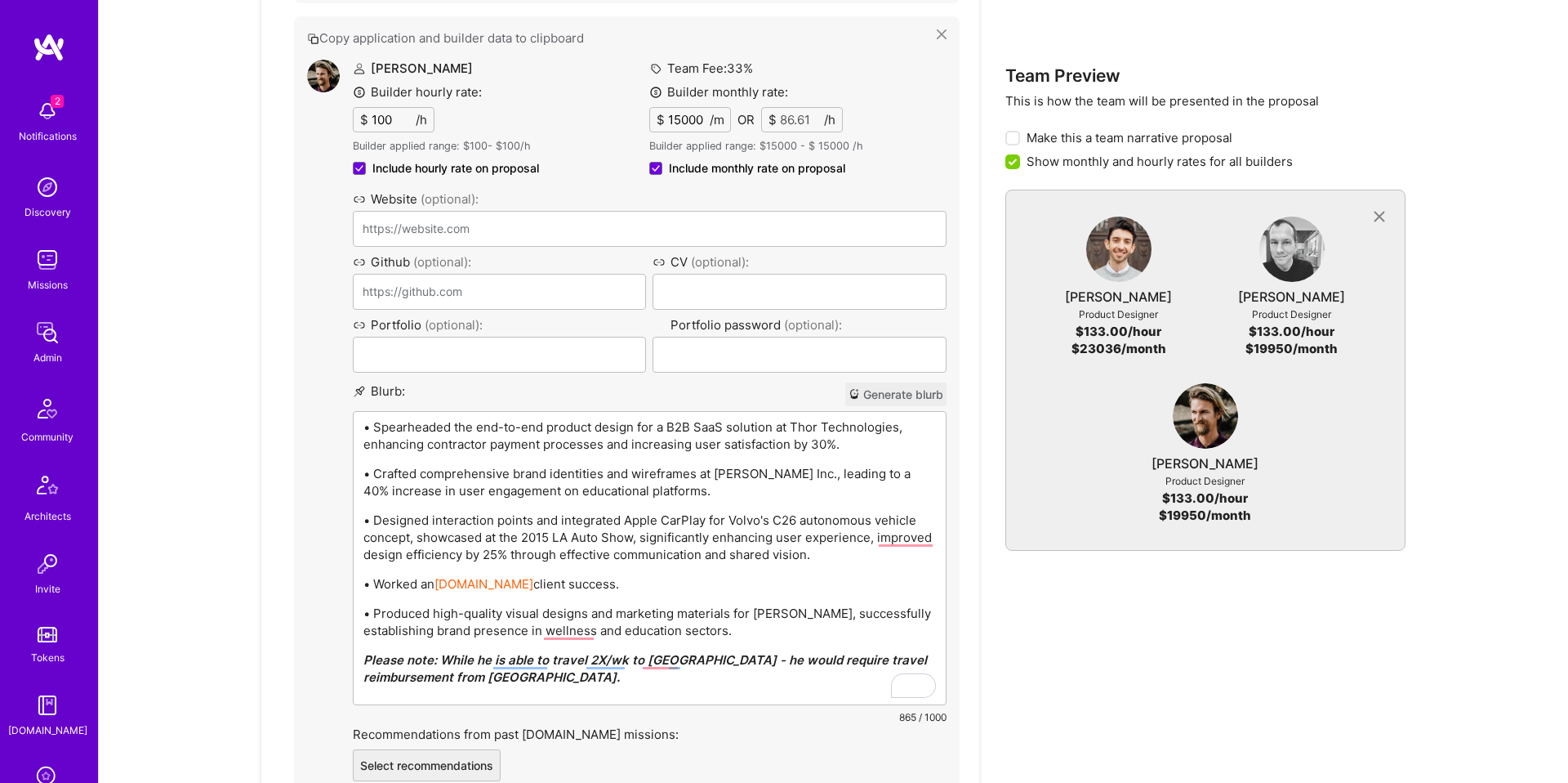
click at [635, 437] on p "• Spearheaded the end-to-end product design for a B2B SaaS solution at Thor Tec…" at bounding box center [649, 435] width 572 height 35
click at [601, 578] on p "• Worked an A.Team client success." at bounding box center [649, 583] width 572 height 17
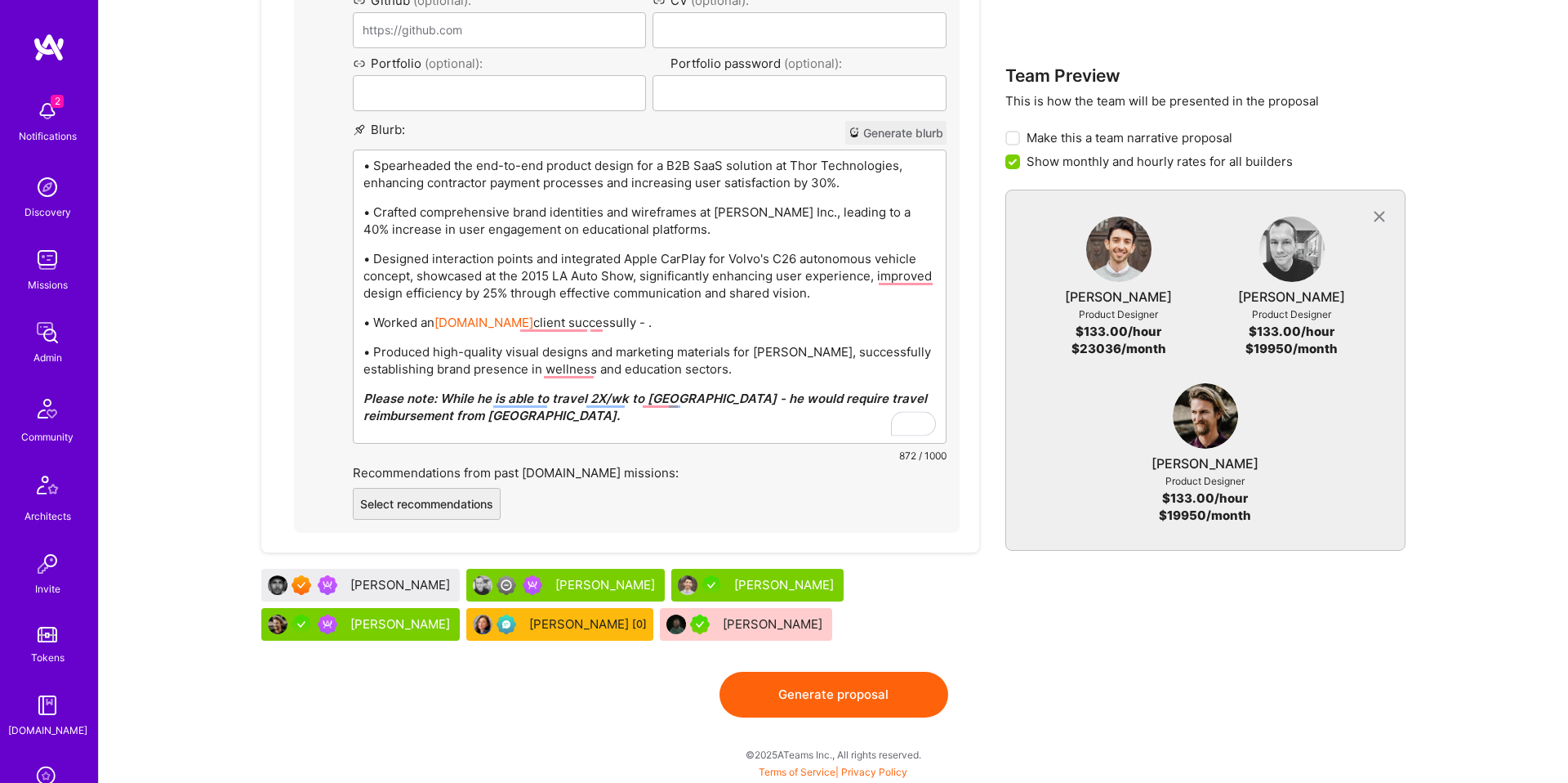
click at [410, 621] on div "[PERSON_NAME]" at bounding box center [402, 623] width 103 height 17
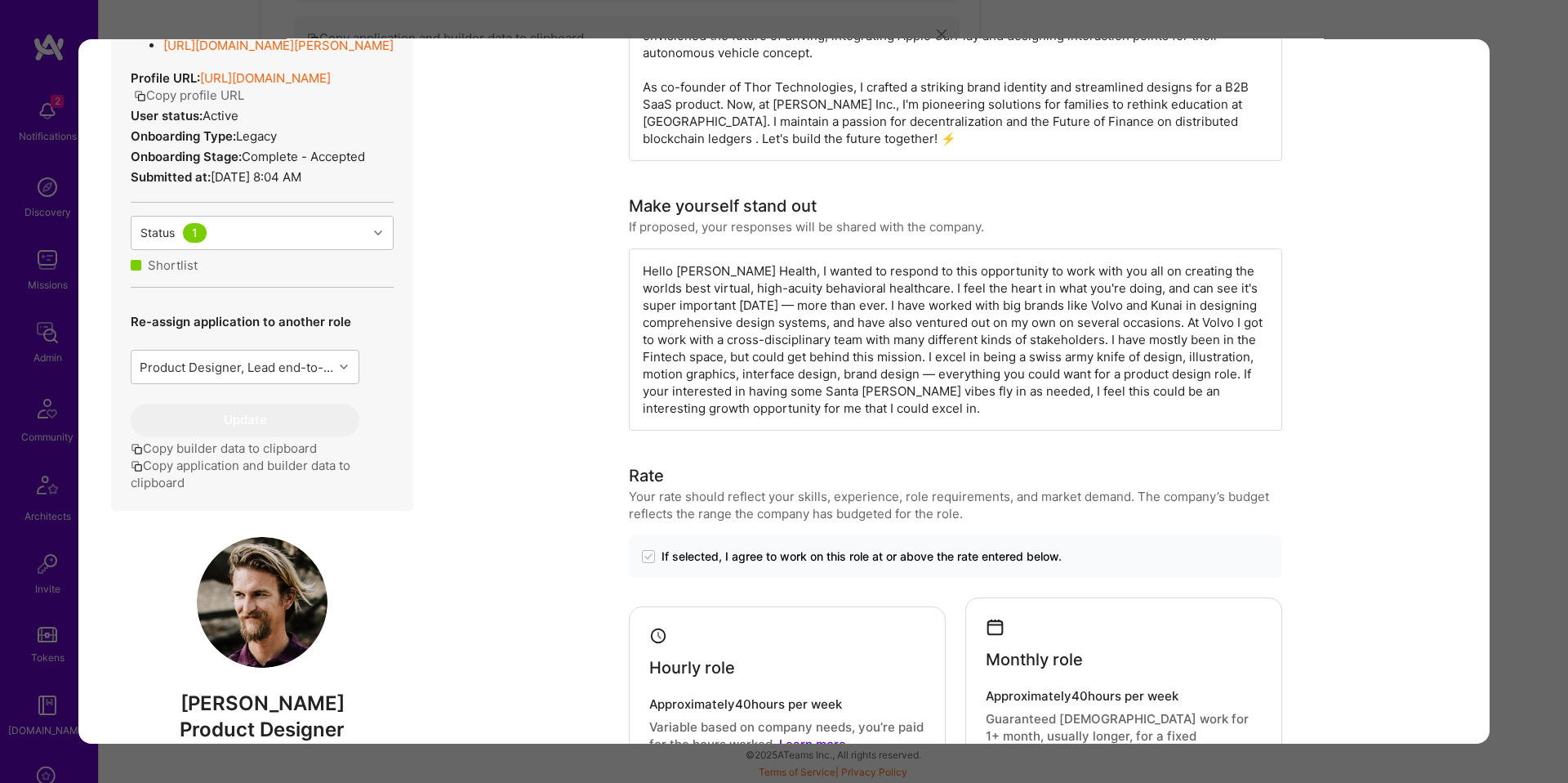
scroll to position [0, 0]
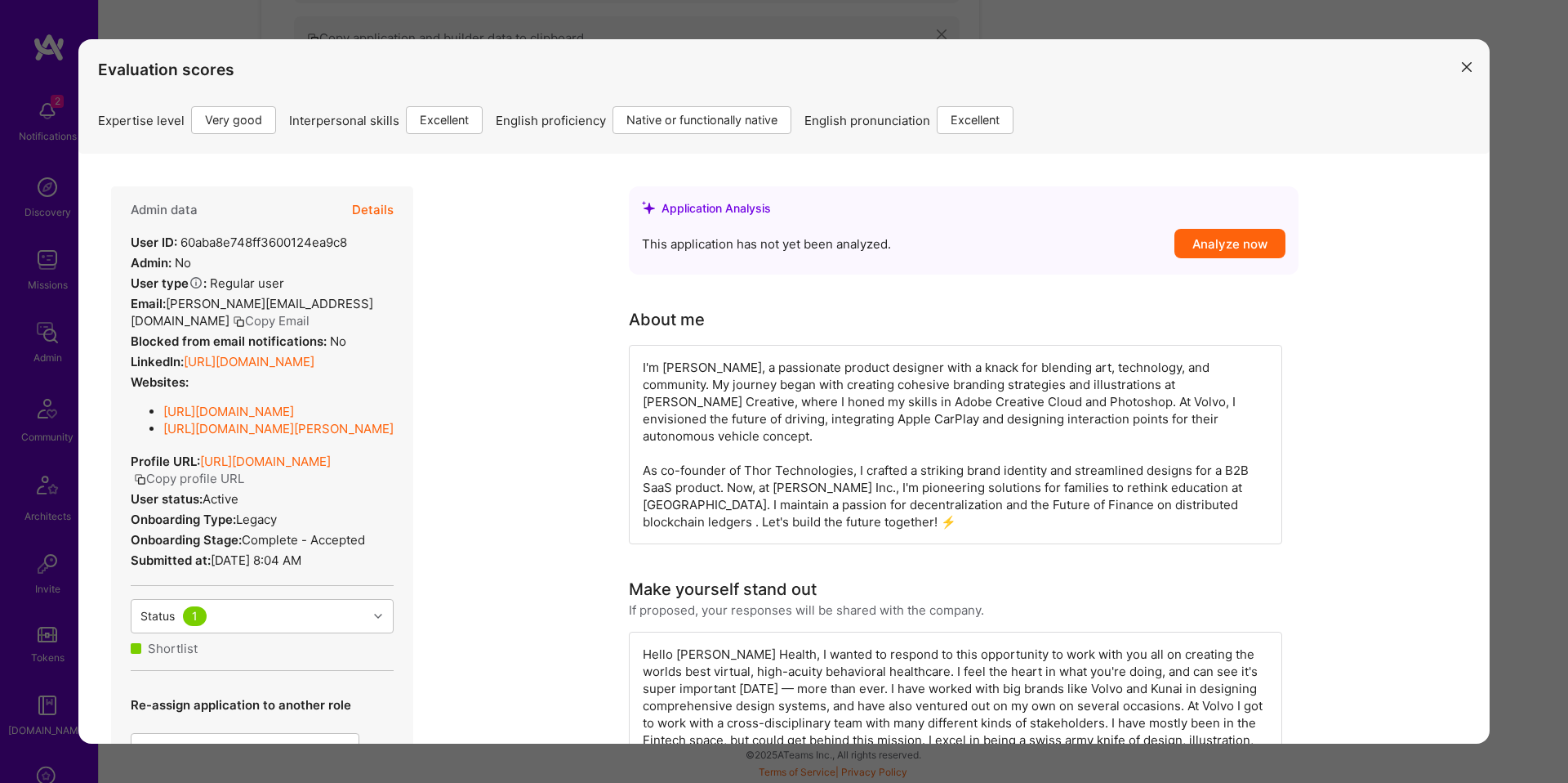
click at [381, 208] on button "Details" at bounding box center [373, 210] width 41 height 47
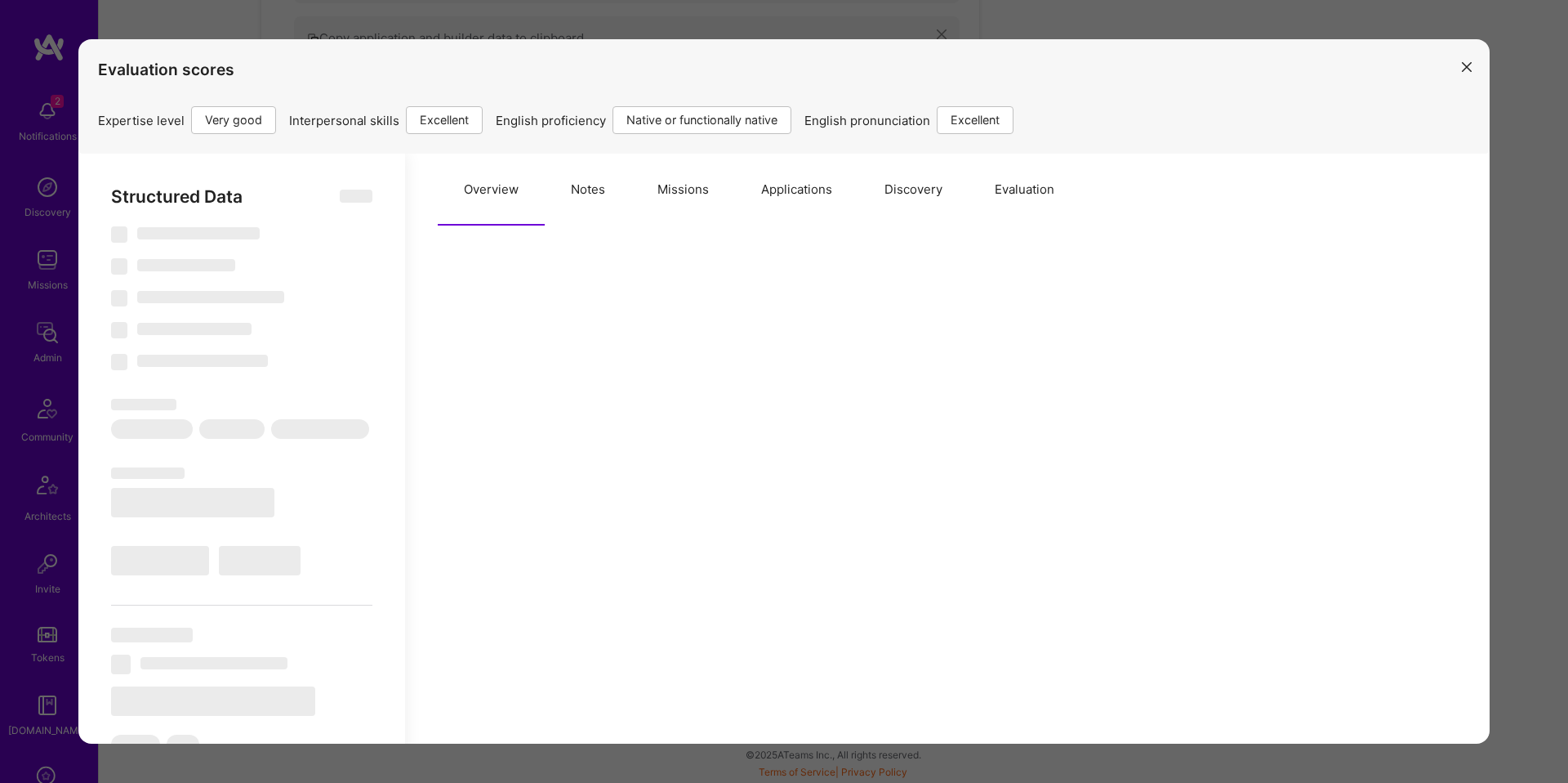
click at [655, 180] on button "Missions" at bounding box center [683, 190] width 104 height 72
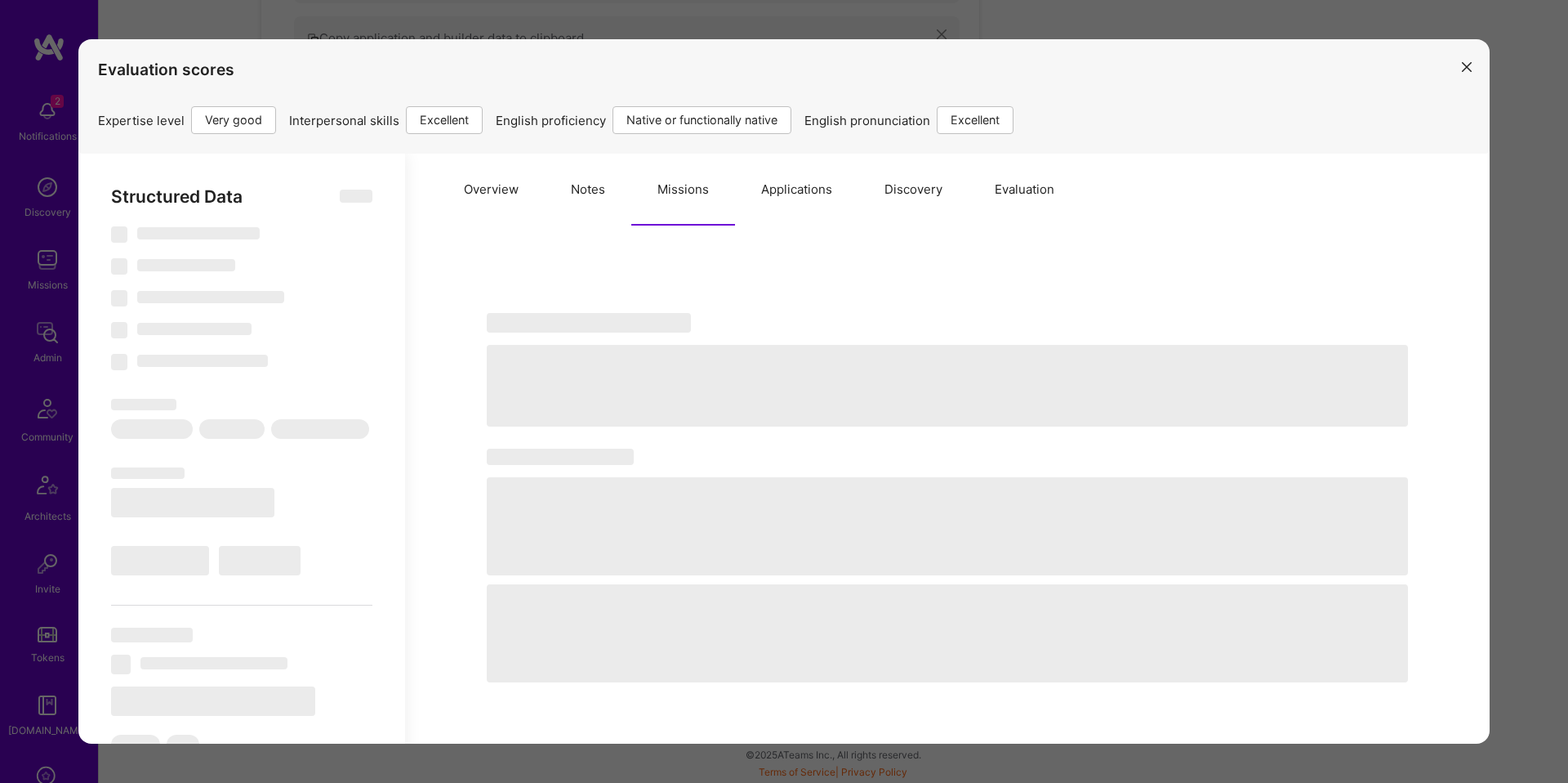
type textarea "x"
select select "Right Now"
select select "5"
select select "7"
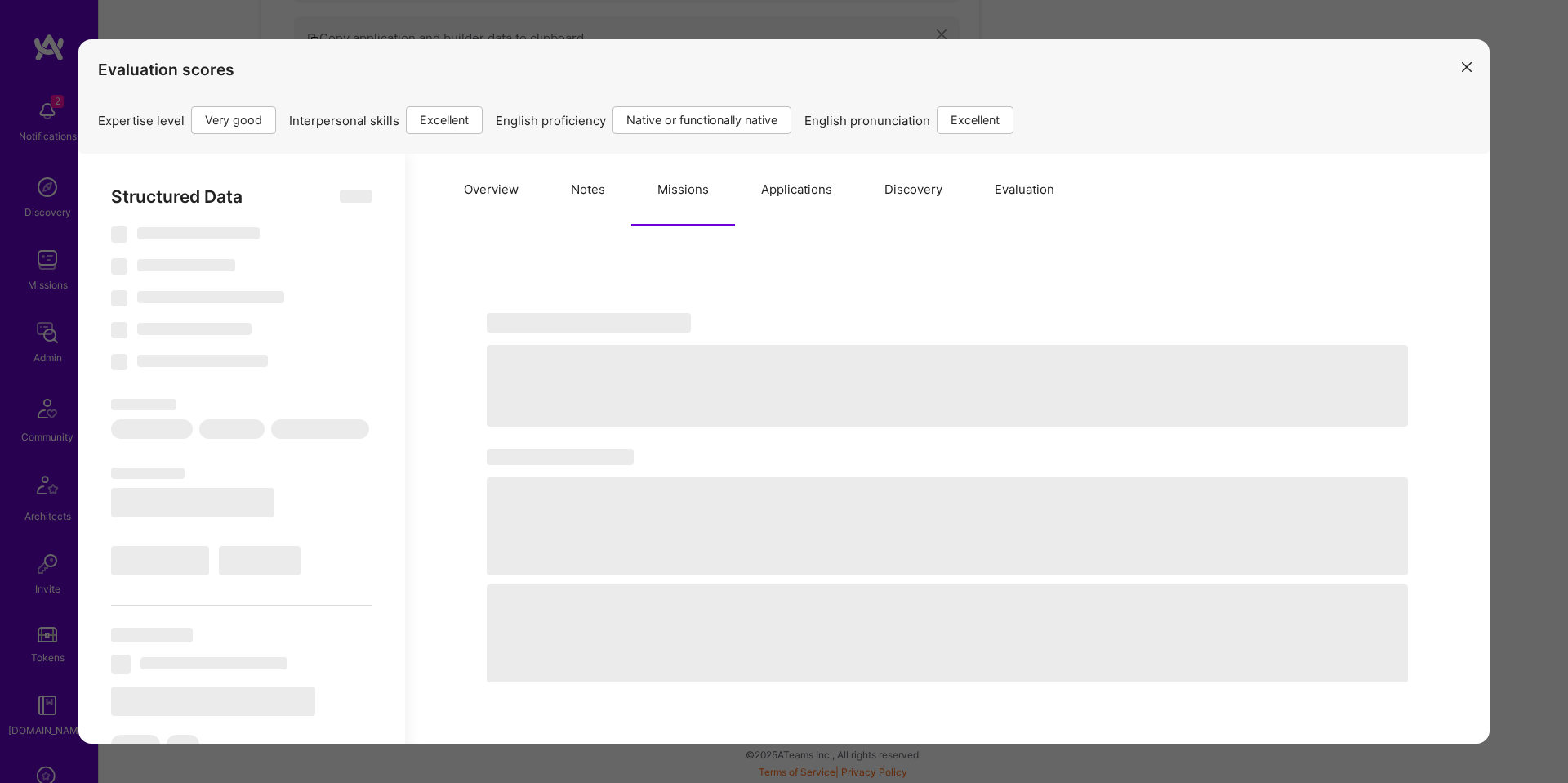
select select "7"
select select "US"
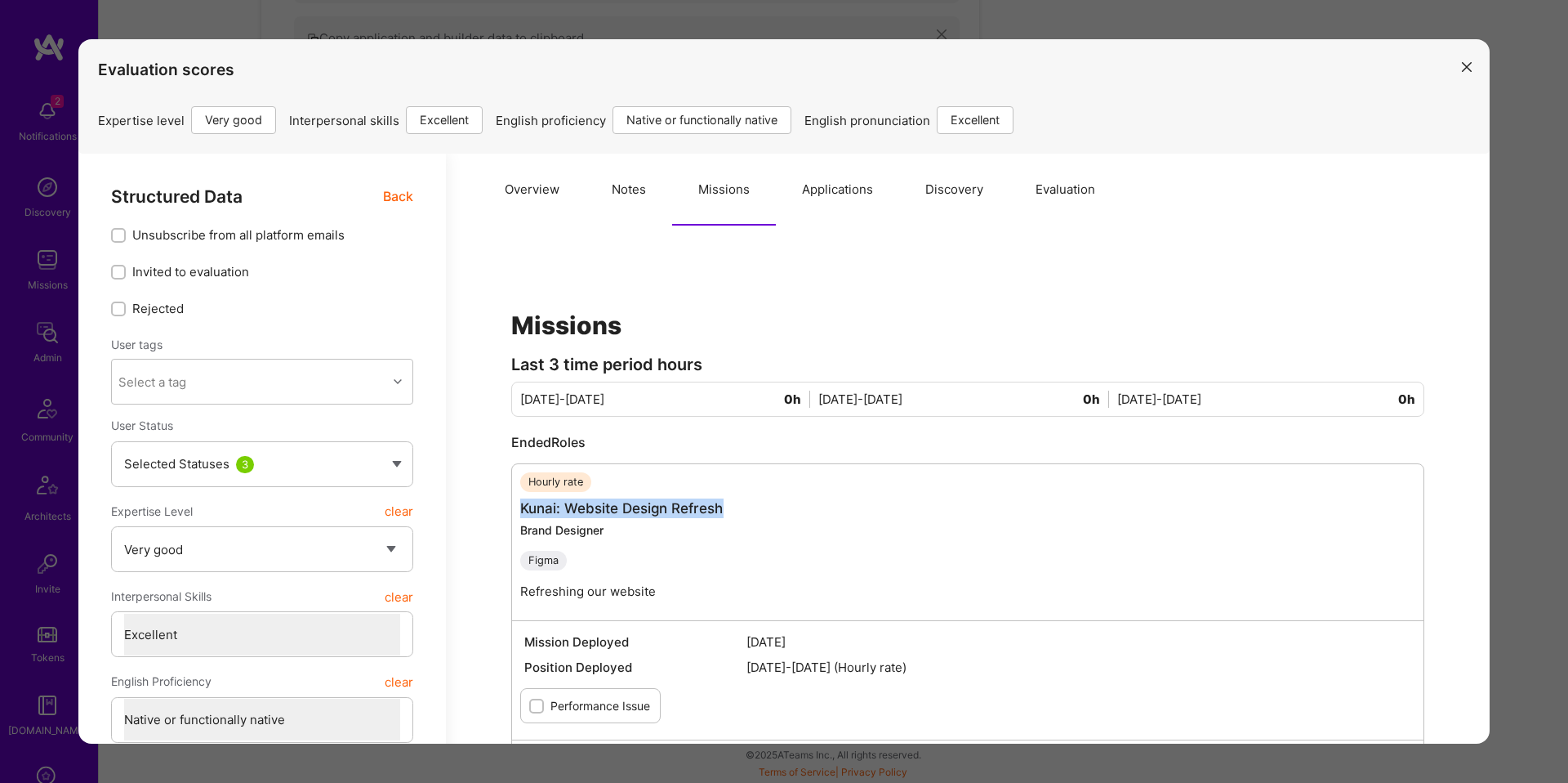
drag, startPoint x: 510, startPoint y: 509, endPoint x: 727, endPoint y: 514, distance: 217.1
click at [727, 514] on div "Hourly rate Kunai: Website Design Refresh Brand Designer Figma Refreshing our w…" at bounding box center [967, 639] width 913 height 352
copy link "Kunai: Website Design Refresh"
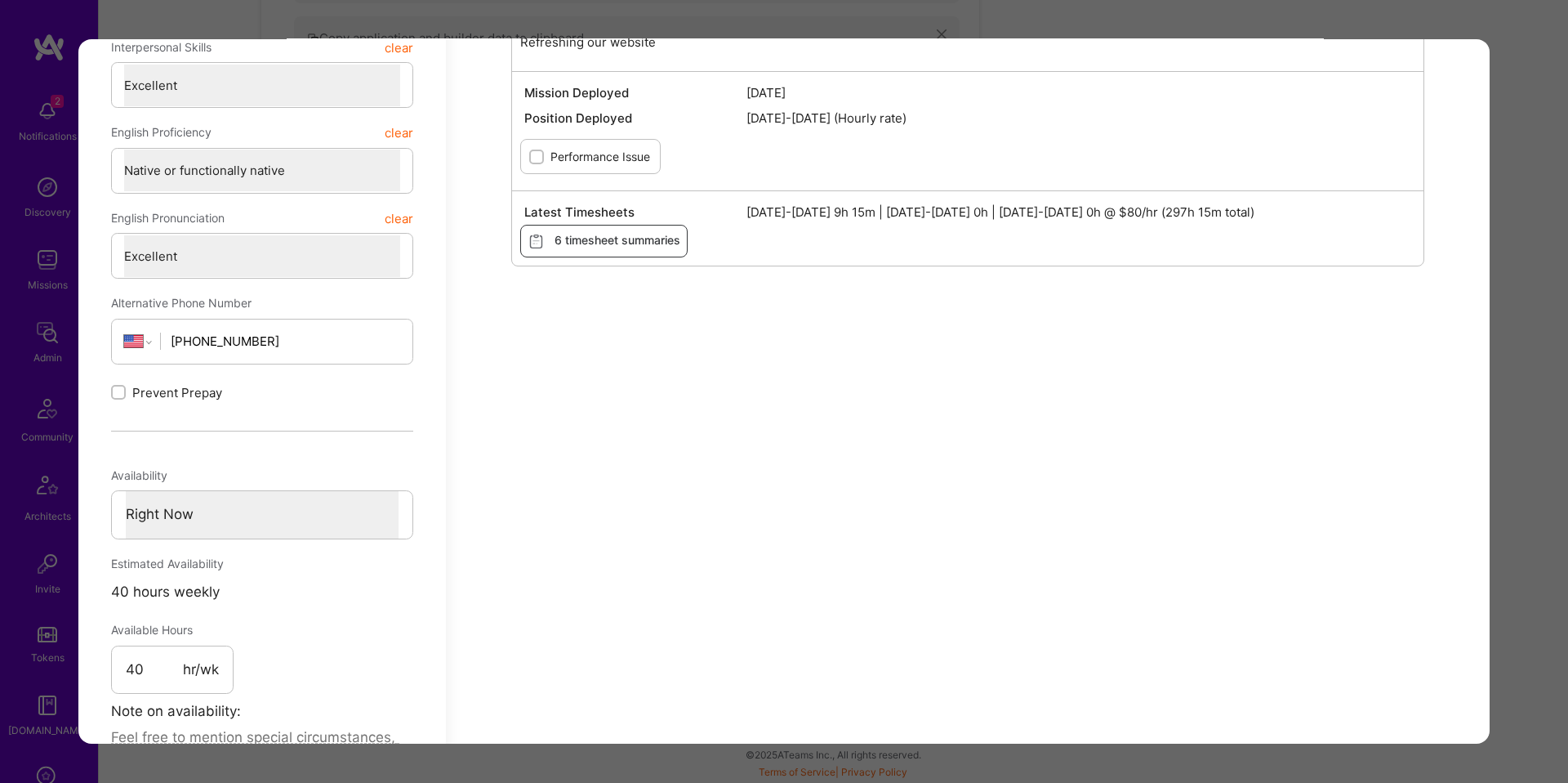
scroll to position [551, 0]
click at [1497, 346] on div "Evaluation scores Expertise level Very good Interpersonal skills Excellent Engl…" at bounding box center [784, 391] width 1568 height 783
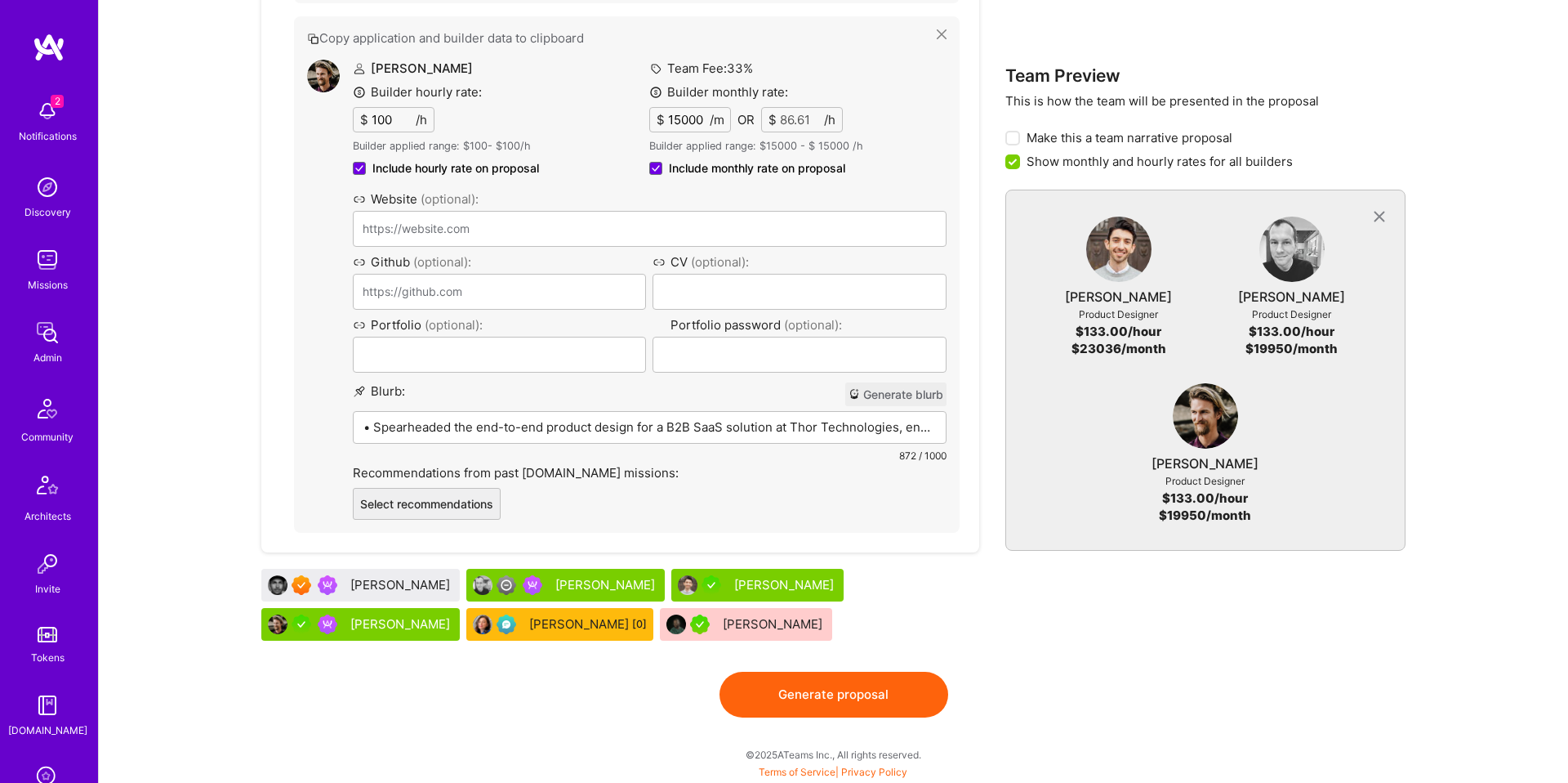
click at [590, 421] on p "• Spearheaded the end-to-end product design for a B2B SaaS solution at Thor Tec…" at bounding box center [649, 427] width 572 height 17
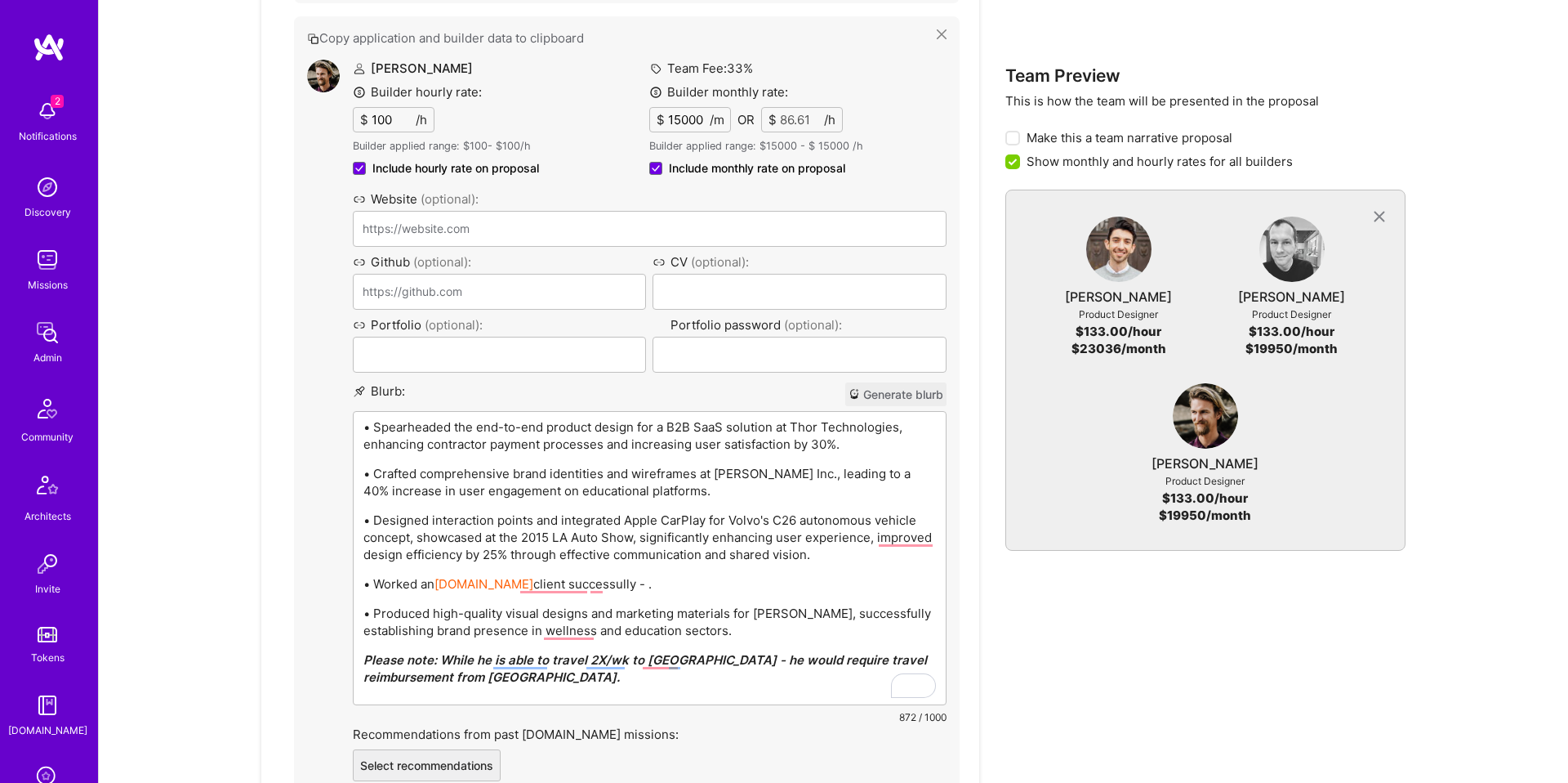
click at [613, 589] on p "• Worked an A.Team client successully - ." at bounding box center [649, 583] width 572 height 17
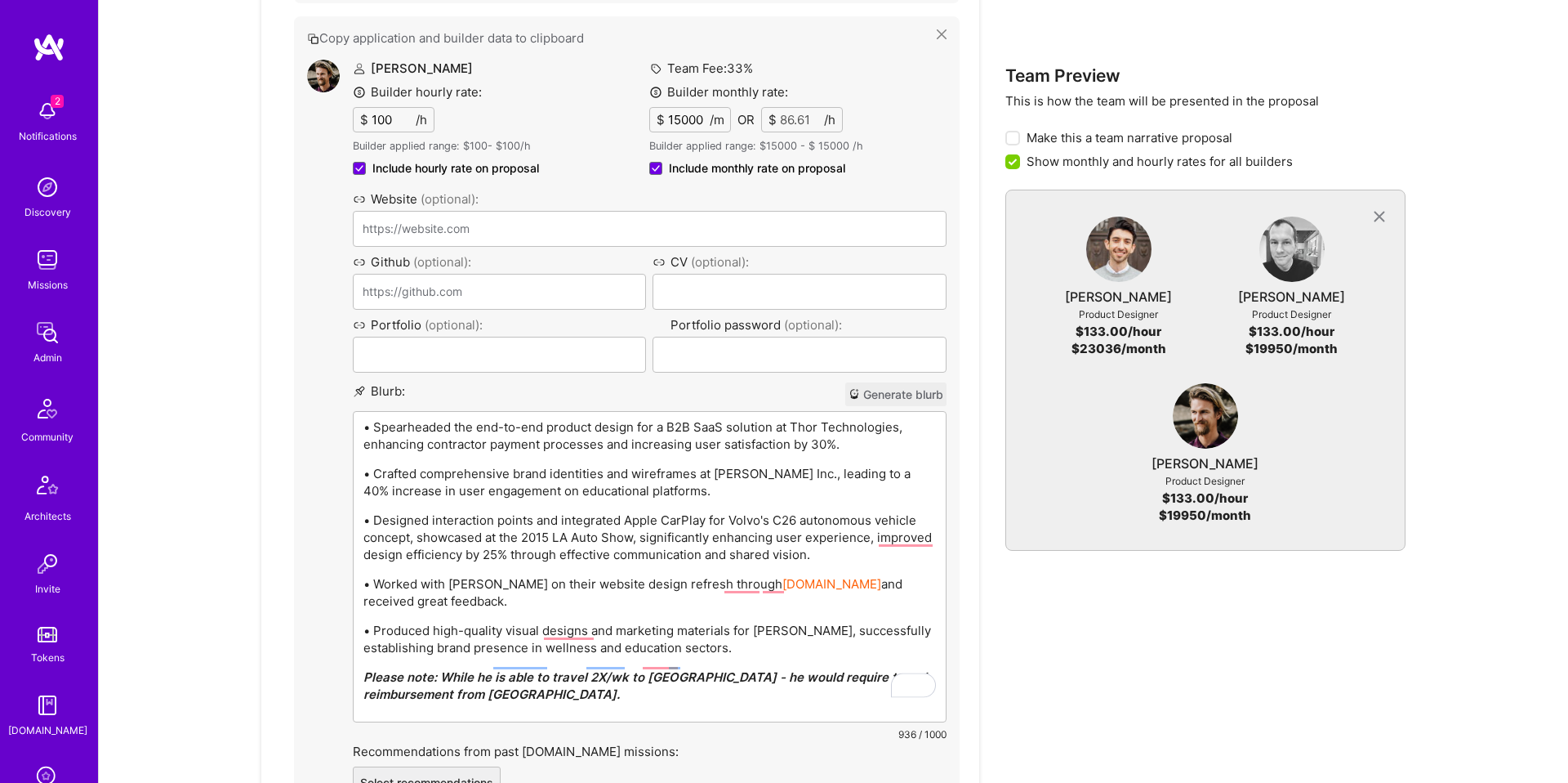
click at [768, 641] on div "• Spearheaded the end-to-end product design for a B2B SaaS solution at Thor Tec…" at bounding box center [649, 567] width 592 height 310
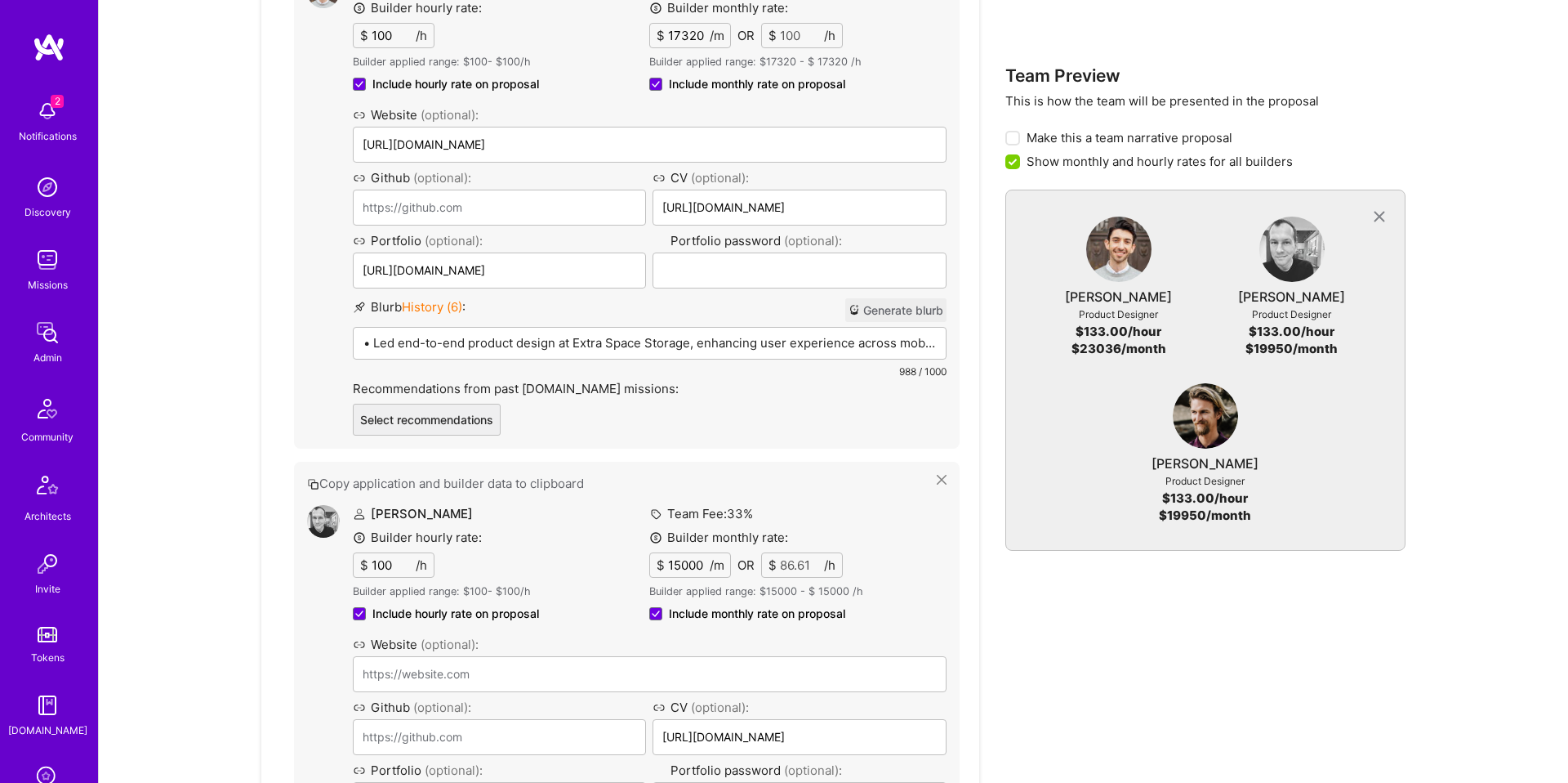
scroll to position [1090, 0]
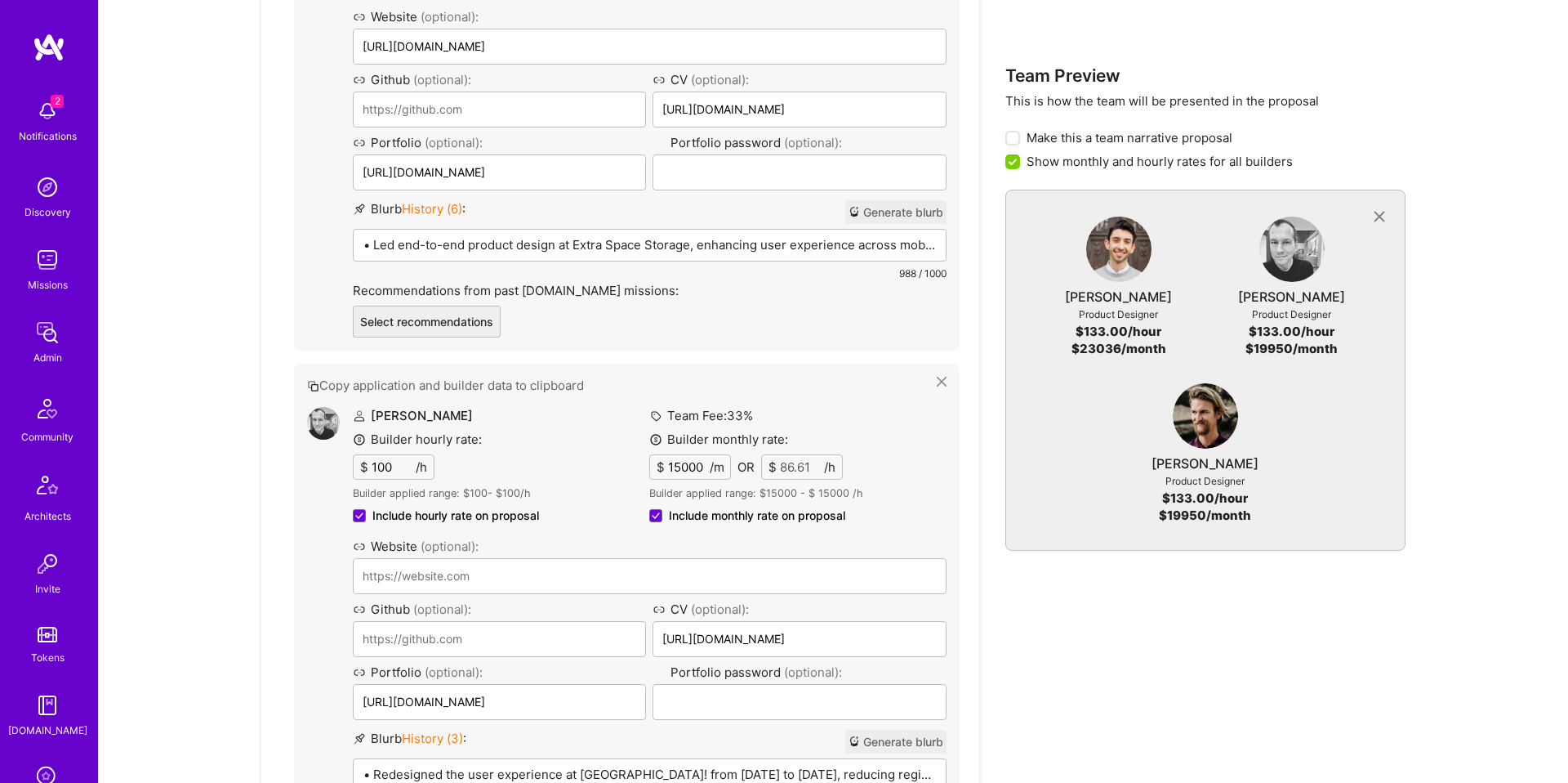
click at [692, 467] on input "15000" at bounding box center [687, 467] width 45 height 24
type input "1500"
type input "8.66"
type input "15100"
type input "87.18"
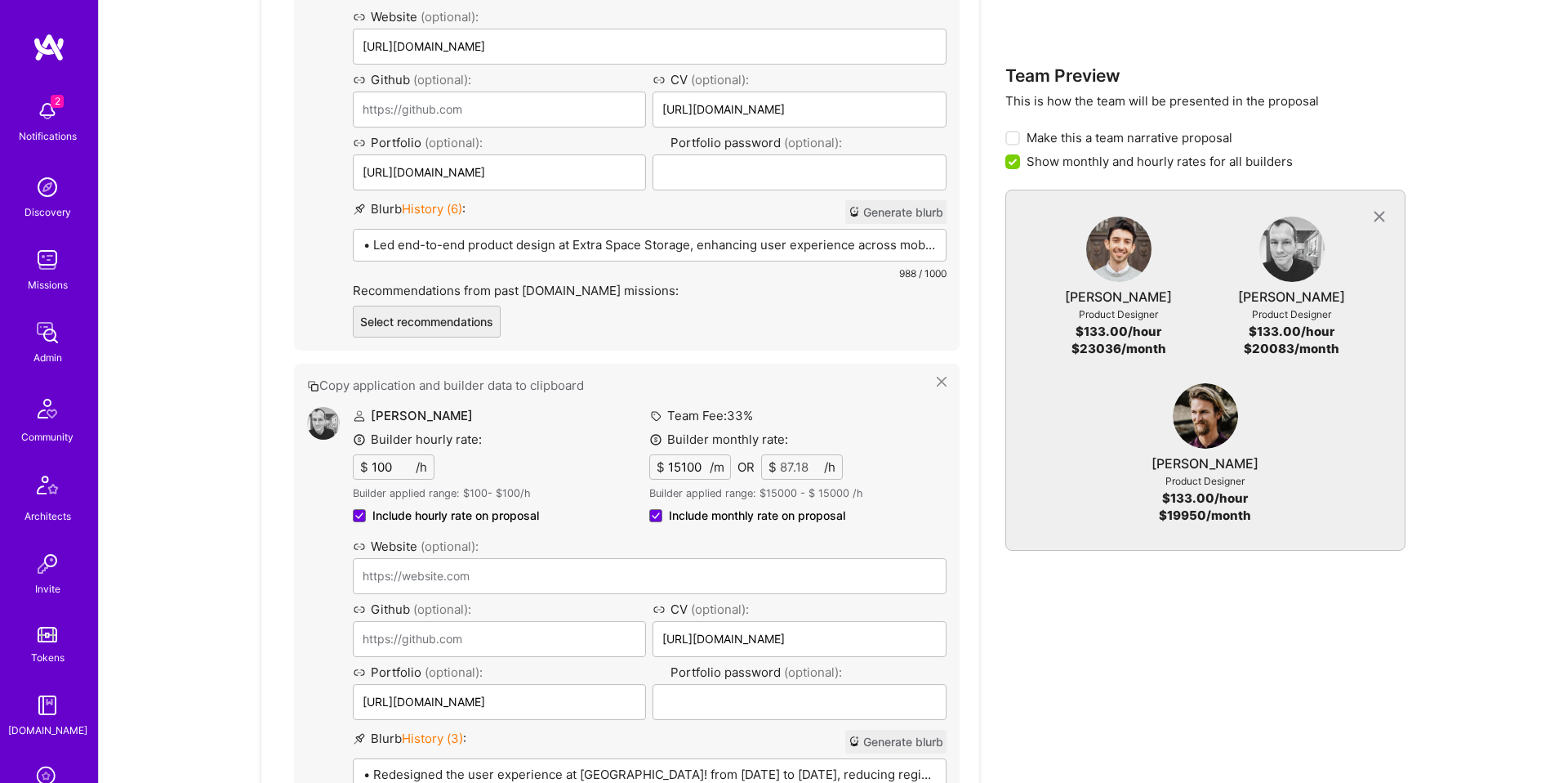
type input "1500"
type input "8.66"
type input "15200"
type input "87.76"
type input "1500"
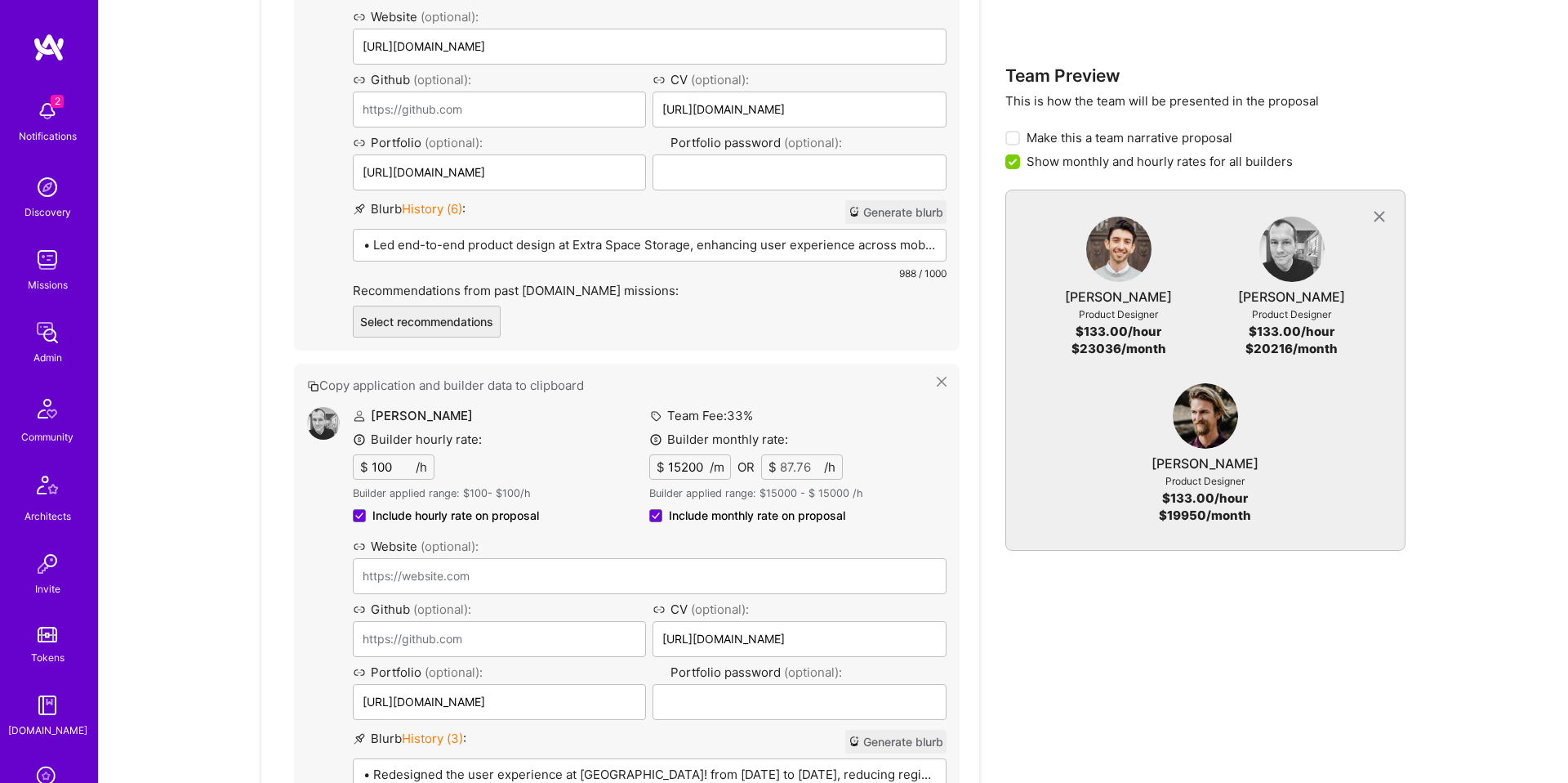
type input "8.66"
type input "15100"
type input "87.18"
type input "1500"
type input "8.66"
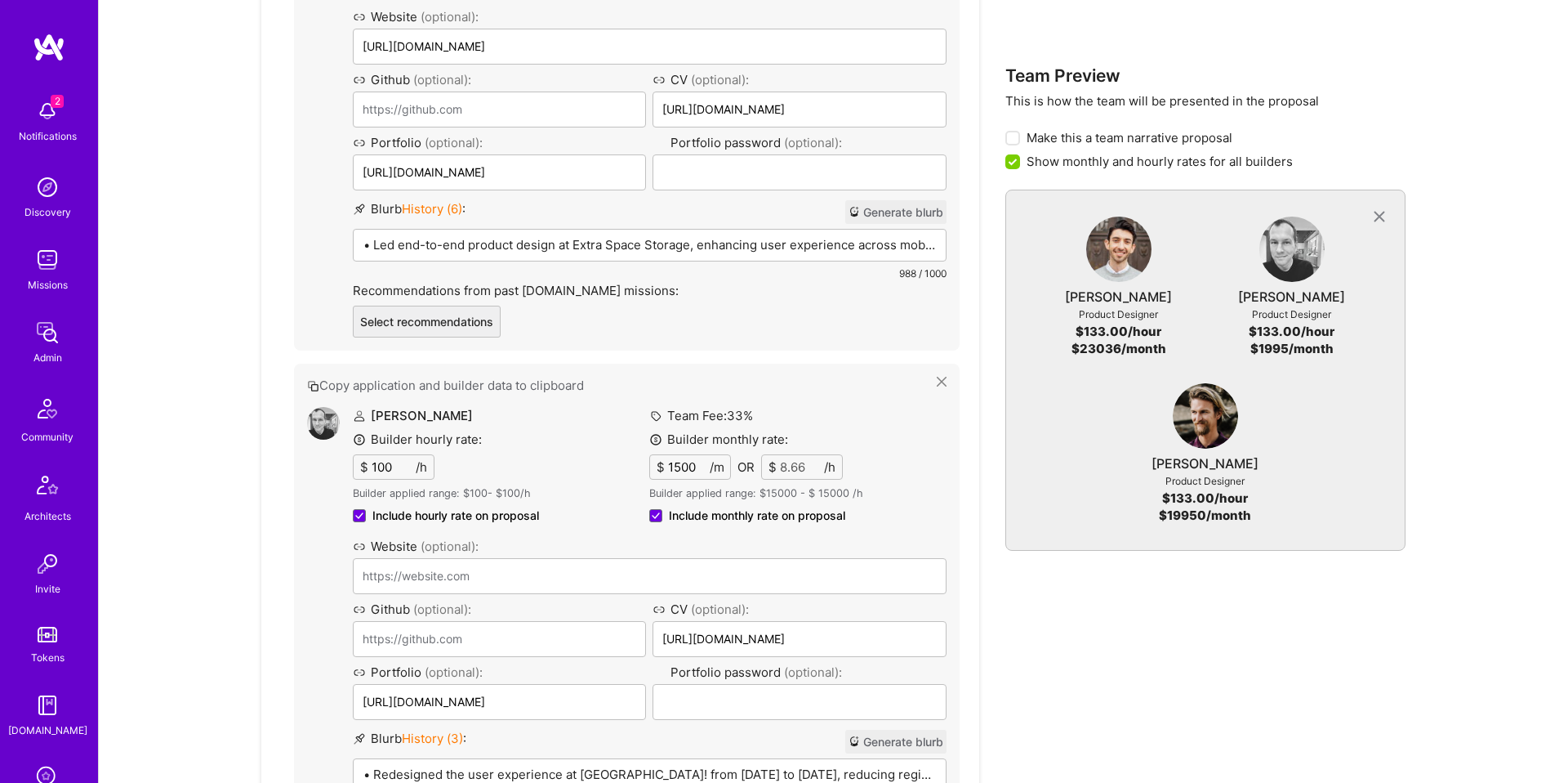
type input "15200"
type input "87.76"
type input "15250"
type input "88.05"
click at [1043, 598] on div "Team Preview This is how the team will be presented in the proposal Make this a…" at bounding box center [1205, 506] width 400 height 2085
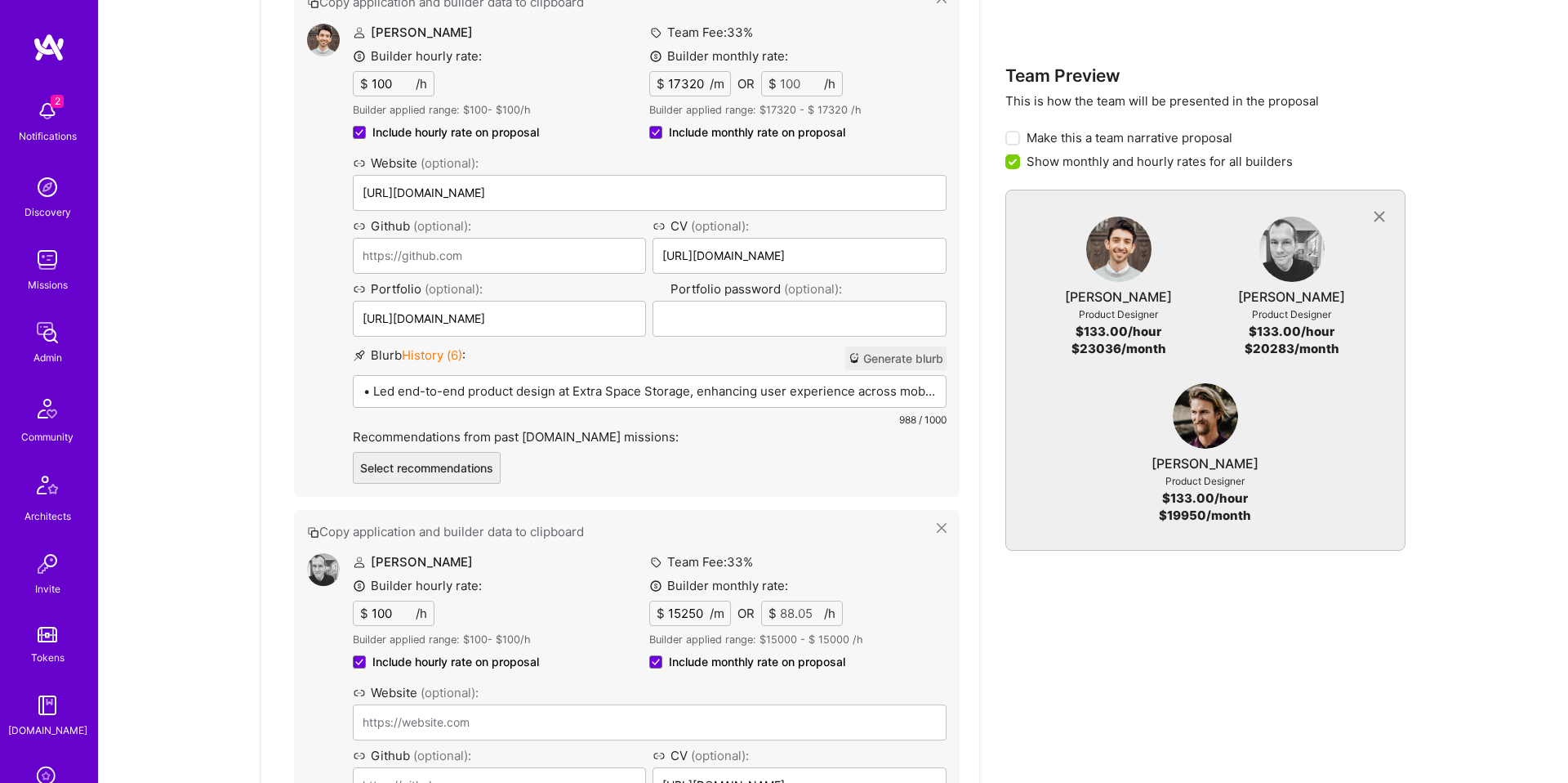
scroll to position [910, 0]
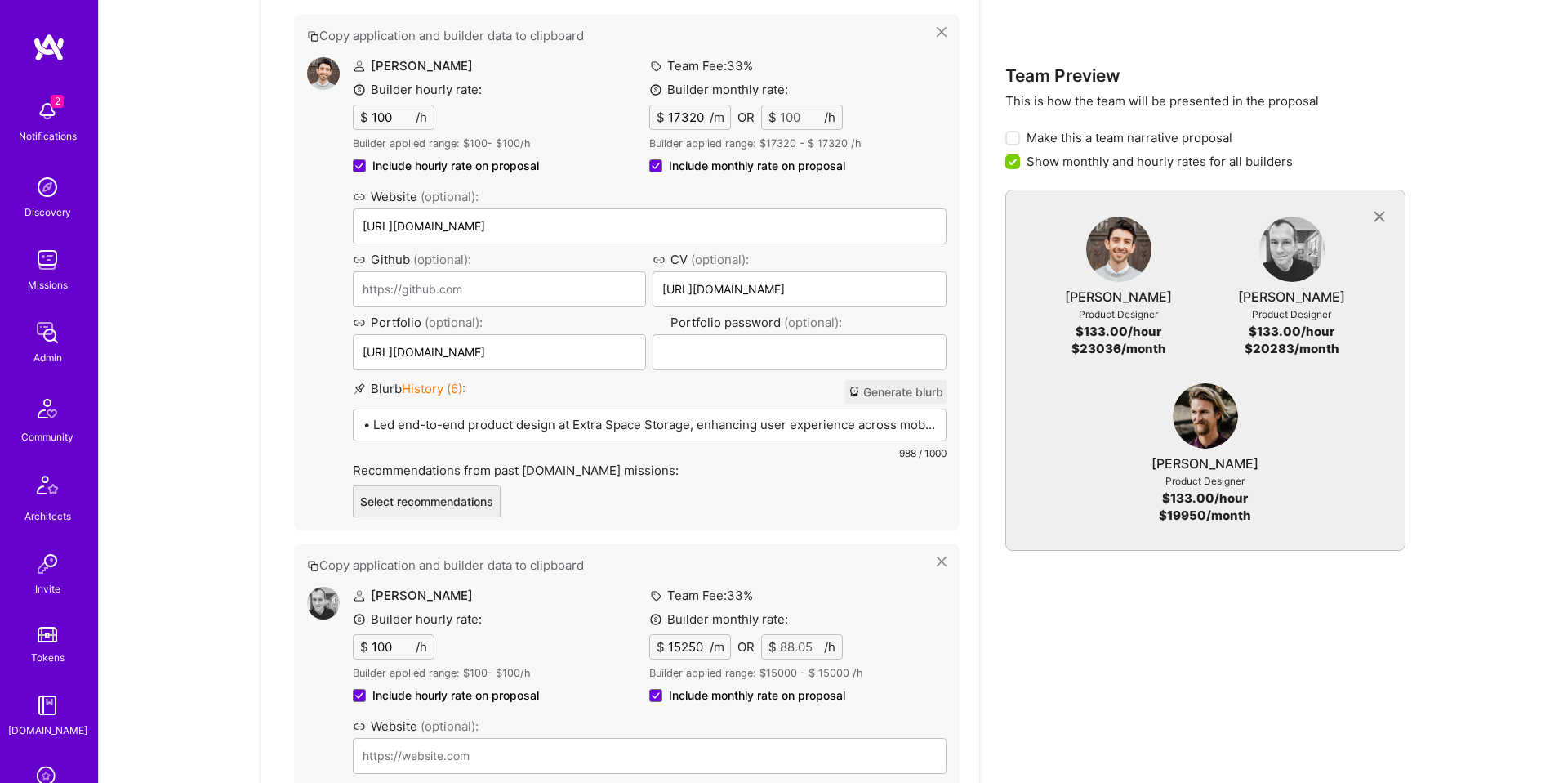
click at [691, 646] on input "15250" at bounding box center [687, 647] width 45 height 24
type input "1500"
type input "8.66"
type input "15000"
type input "86.61"
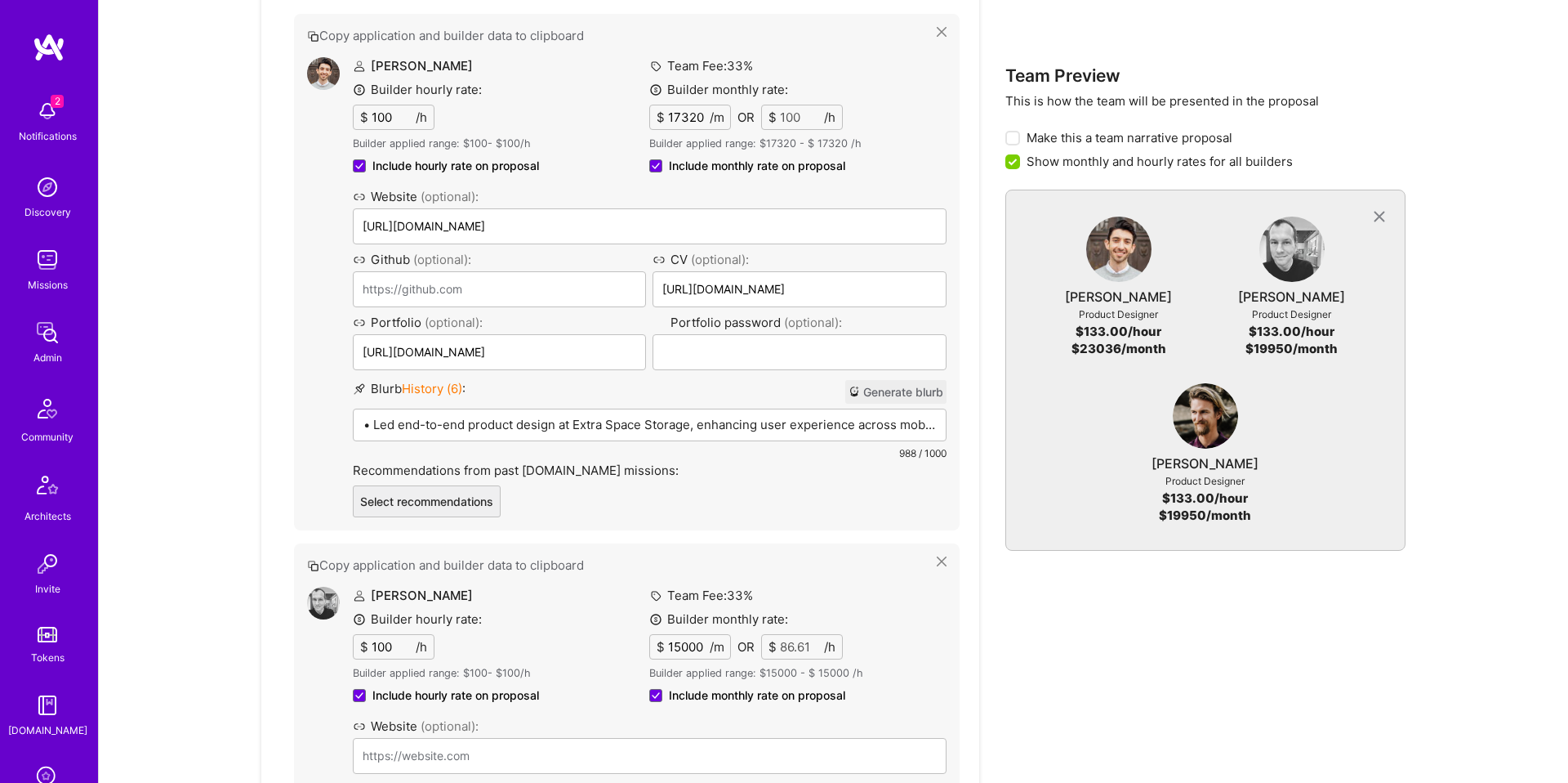
type input "15000"
click at [1143, 640] on div "Team Preview This is how the team will be presented in the proposal Make this a…" at bounding box center [1205, 685] width 400 height 2085
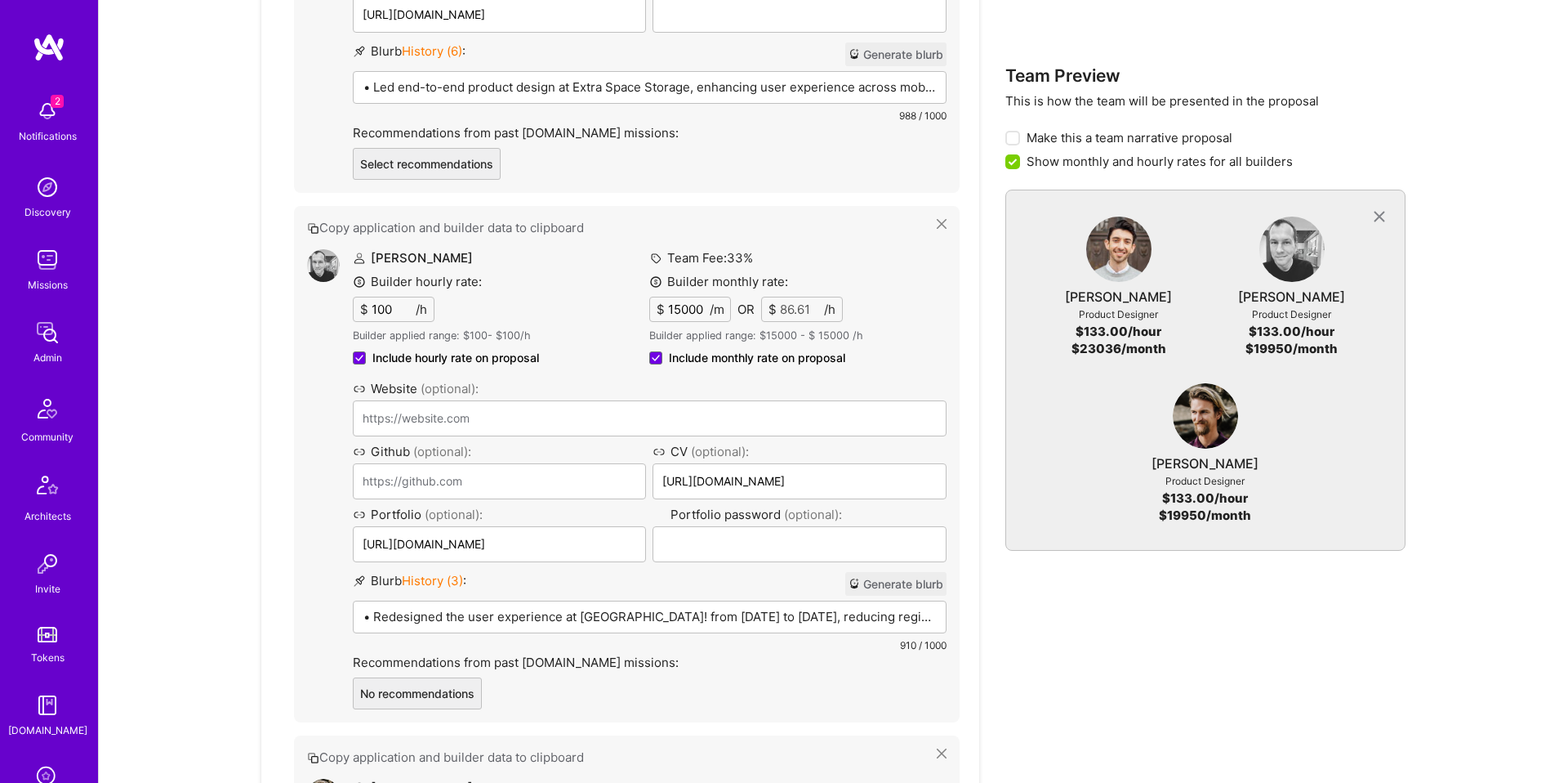
scroll to position [1967, 0]
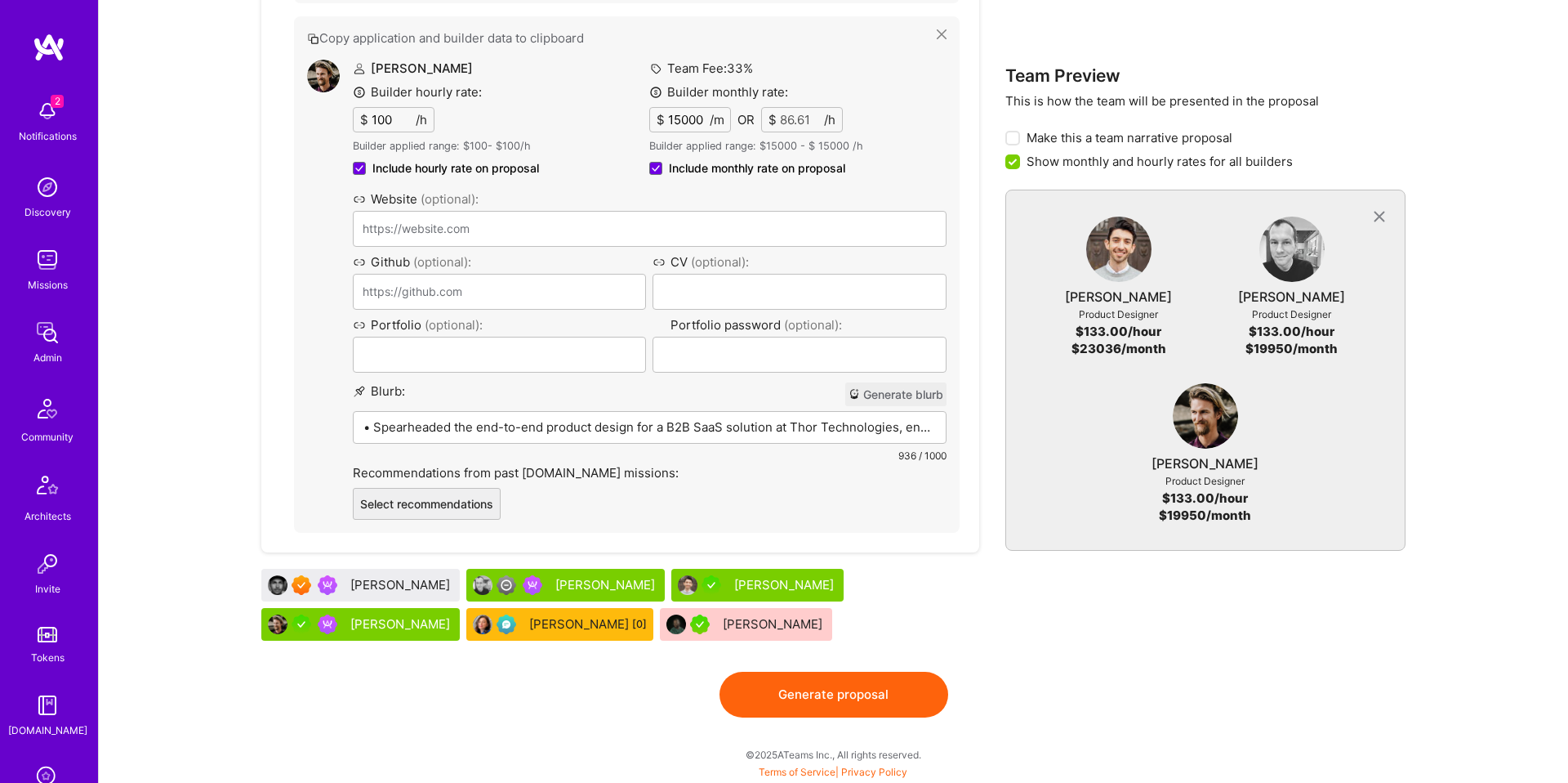
click at [859, 701] on button "Generate proposal" at bounding box center [834, 694] width 229 height 45
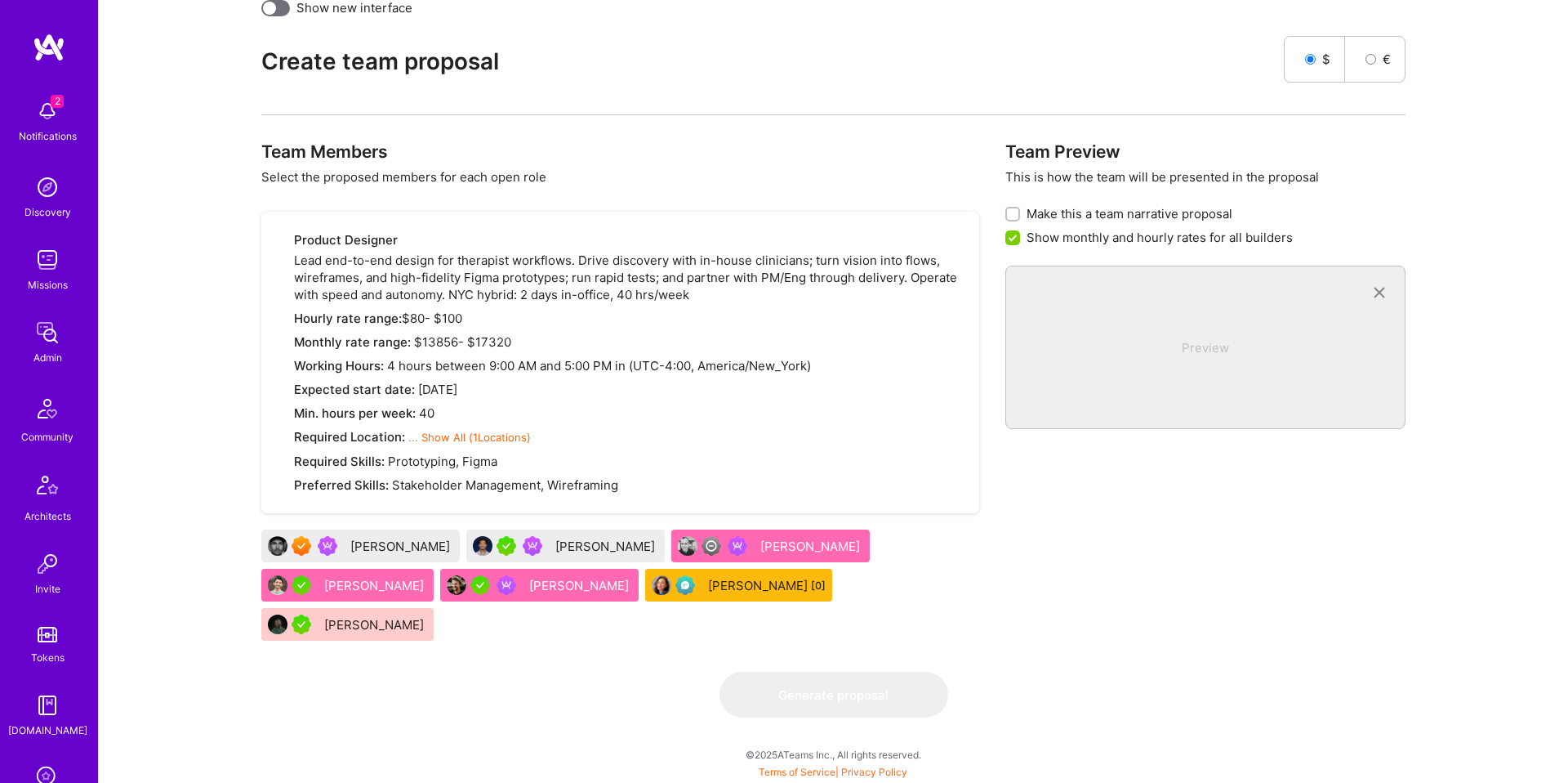
scroll to position [0, 0]
